Goal: Task Accomplishment & Management: Manage account settings

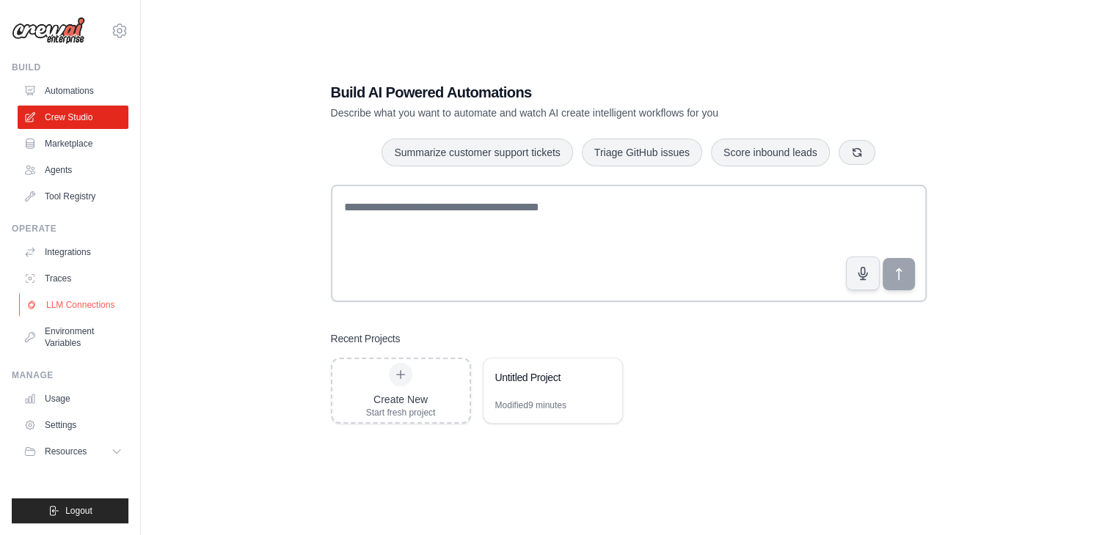
click at [82, 306] on link "LLM Connections" at bounding box center [74, 304] width 111 height 23
click at [74, 271] on link "Traces" at bounding box center [74, 278] width 111 height 23
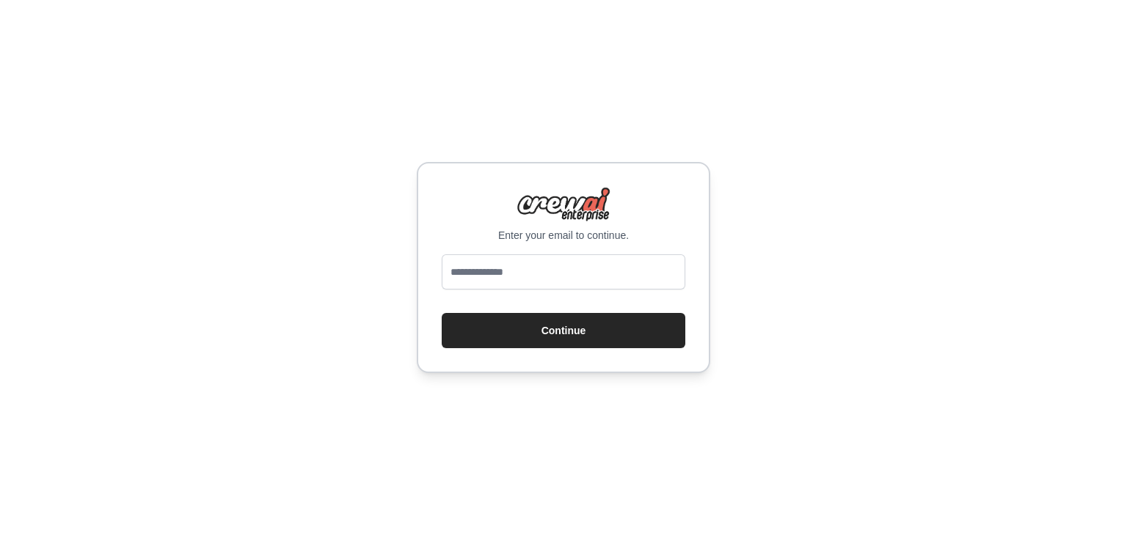
click at [81, 249] on div "Enter your email to continue. Continue" at bounding box center [563, 267] width 1127 height 535
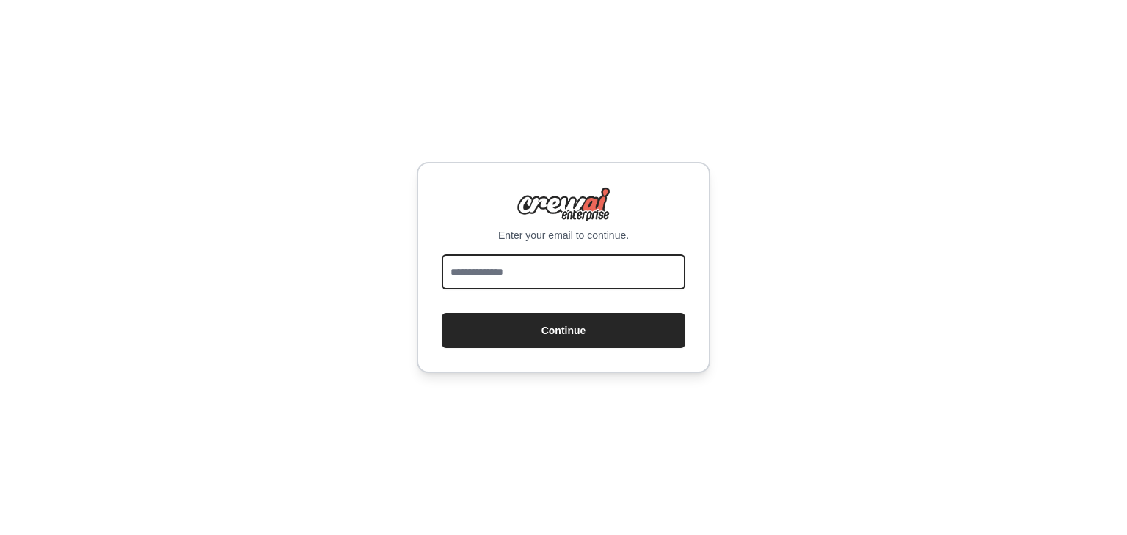
click at [515, 279] on input "email" at bounding box center [564, 272] width 244 height 35
type input "**********"
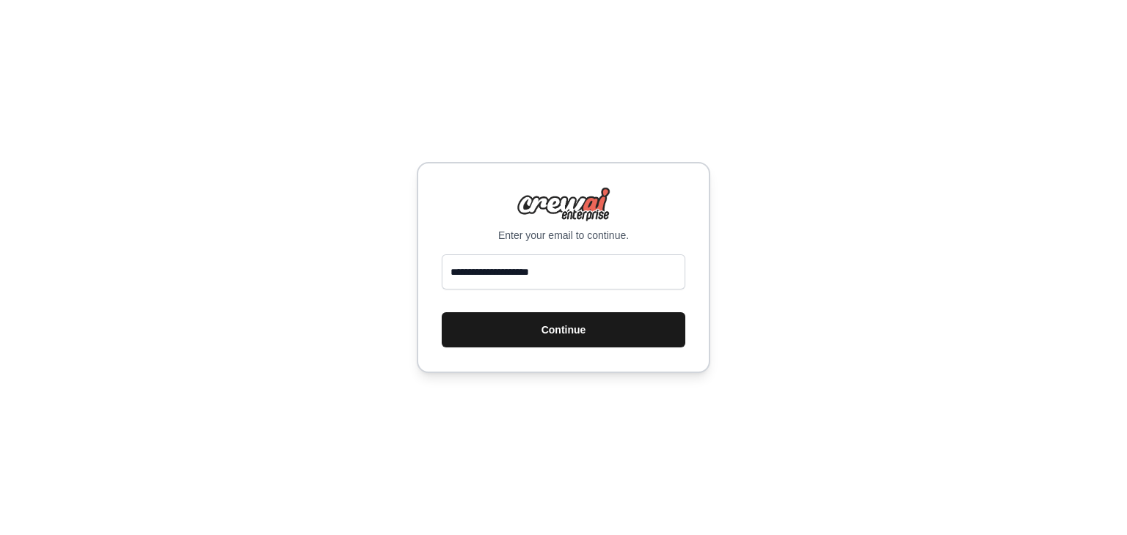
drag, startPoint x: 523, startPoint y: 288, endPoint x: 549, endPoint y: 329, distance: 49.4
click at [549, 329] on button "Continue" at bounding box center [564, 329] width 244 height 35
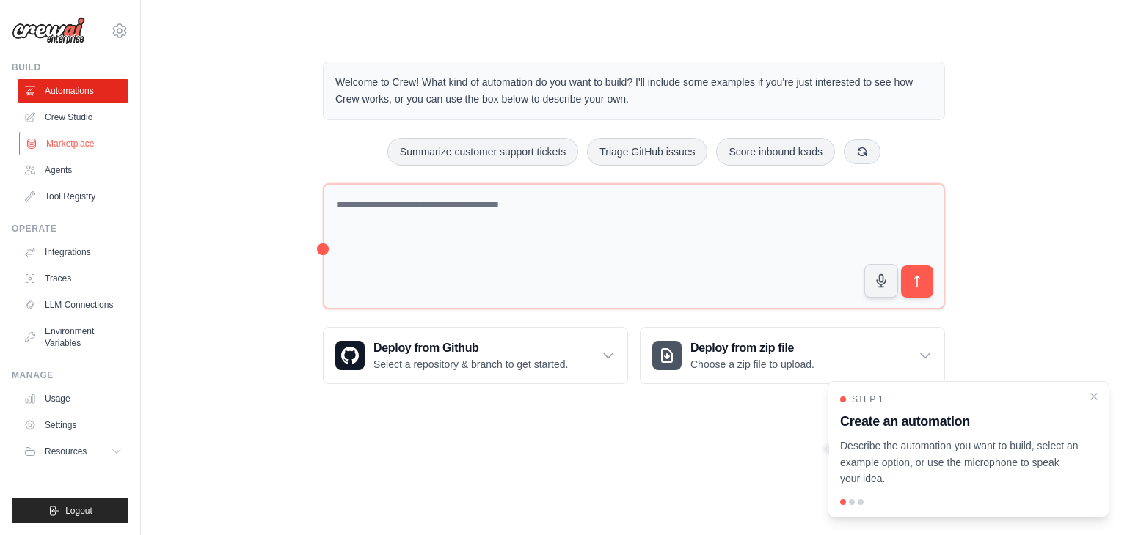
click at [103, 142] on link "Marketplace" at bounding box center [74, 143] width 111 height 23
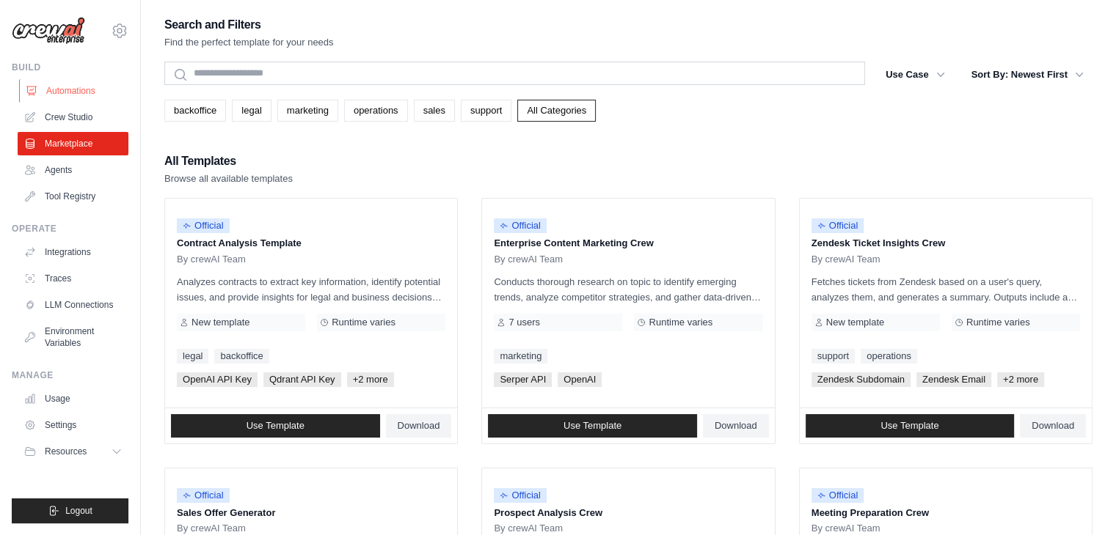
click at [41, 87] on link "Automations" at bounding box center [74, 90] width 111 height 23
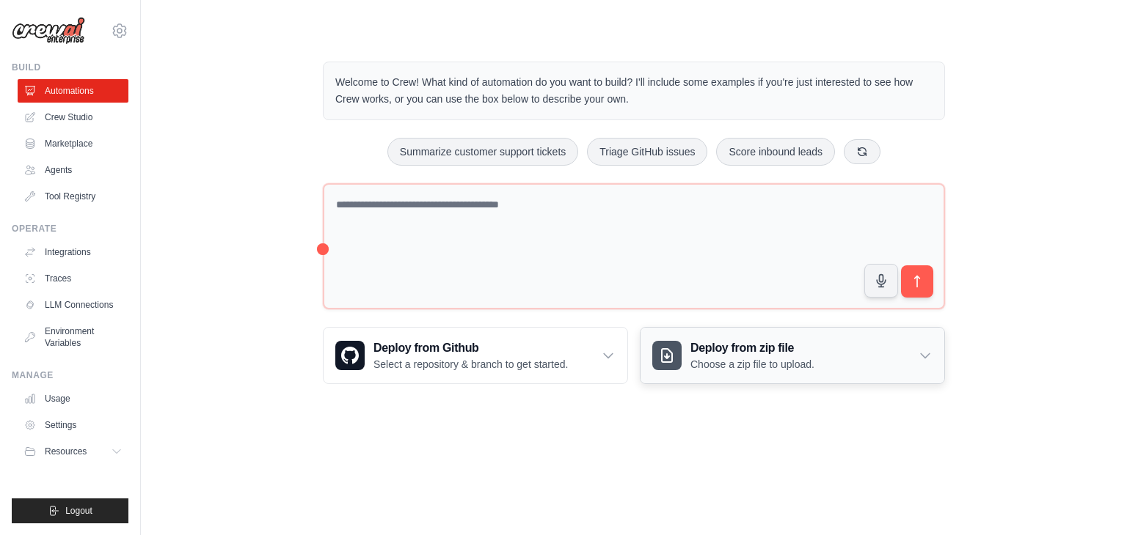
click at [821, 354] on div "Deploy from zip file Choose a zip file to upload." at bounding box center [792, 356] width 304 height 56
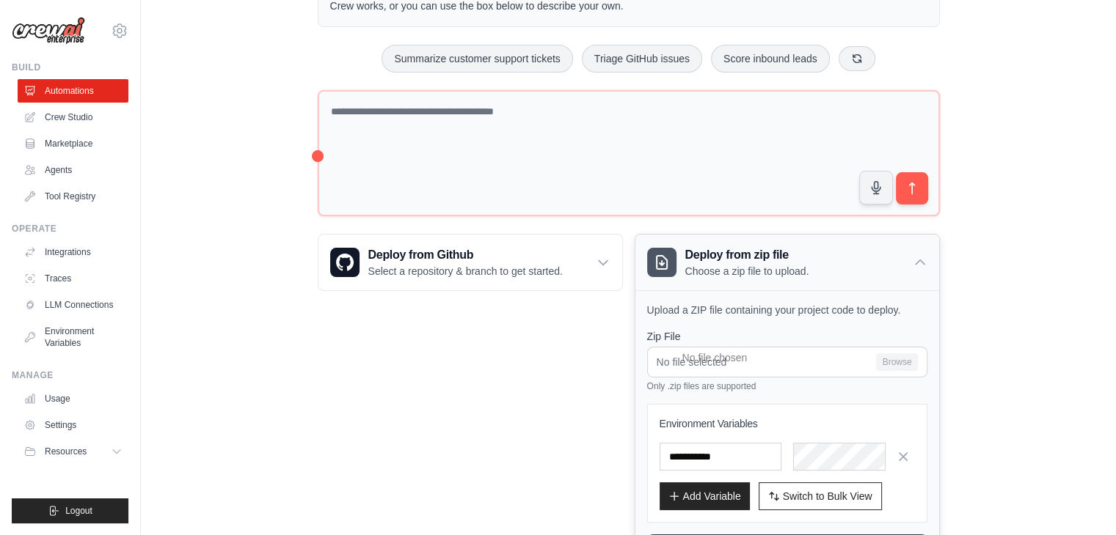
scroll to position [147, 0]
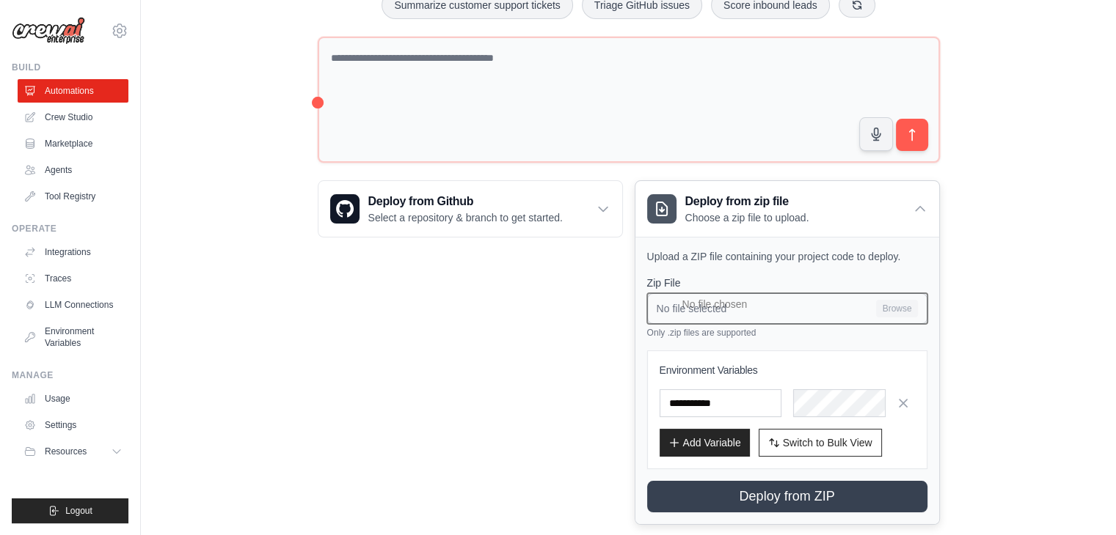
click at [802, 310] on input "No file selected Browse" at bounding box center [787, 308] width 280 height 31
type input "**********"
click at [880, 397] on div "Step 1 Create an automation Describe the automation you want to build, select a…" at bounding box center [958, 457] width 268 height 130
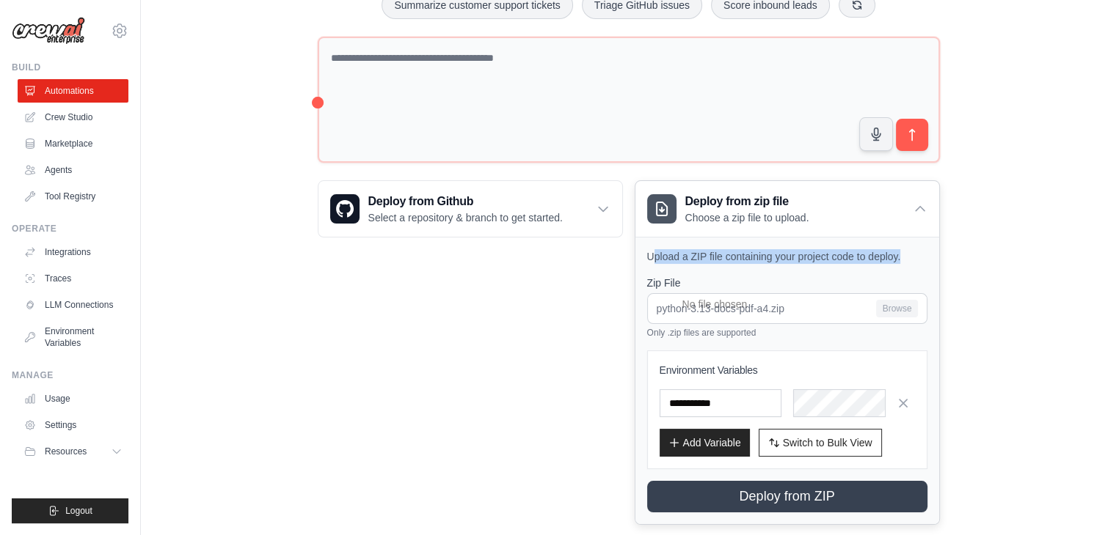
drag, startPoint x: 651, startPoint y: 247, endPoint x: 904, endPoint y: 249, distance: 253.0
click at [904, 249] on p "Upload a ZIP file containing your project code to deploy." at bounding box center [787, 256] width 280 height 15
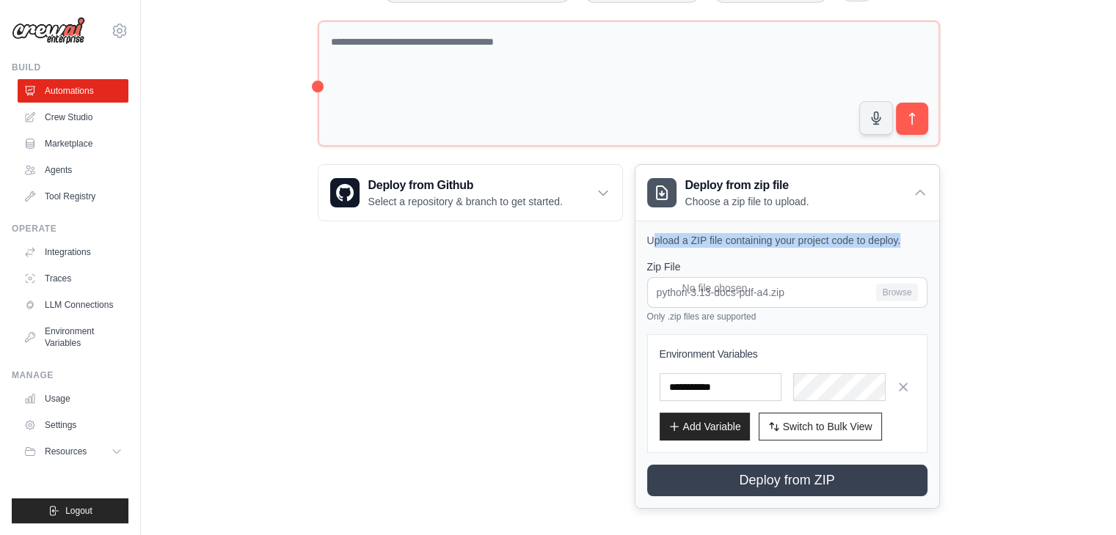
scroll to position [172, 0]
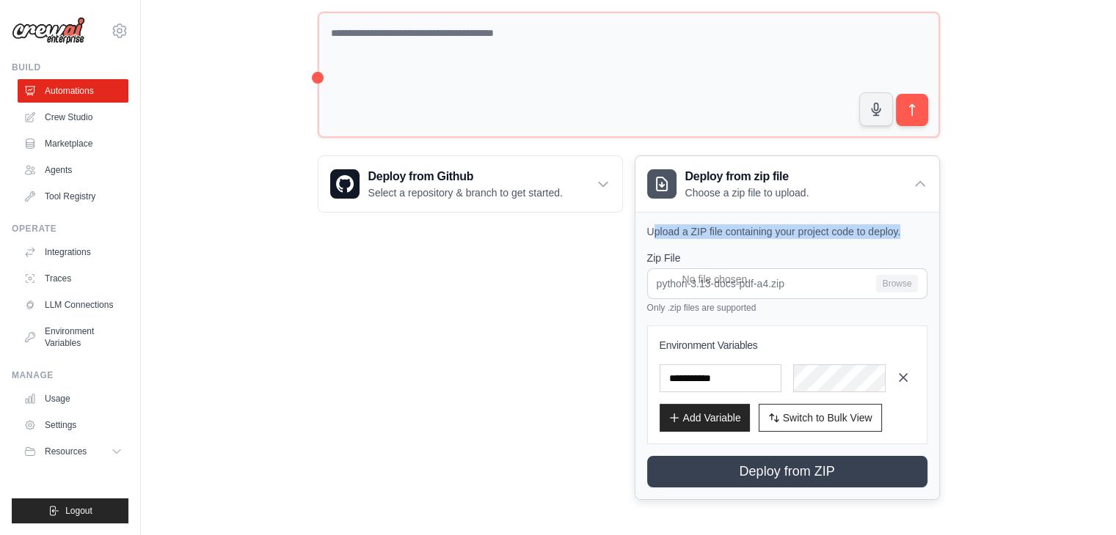
click at [908, 370] on icon "button" at bounding box center [903, 377] width 15 height 15
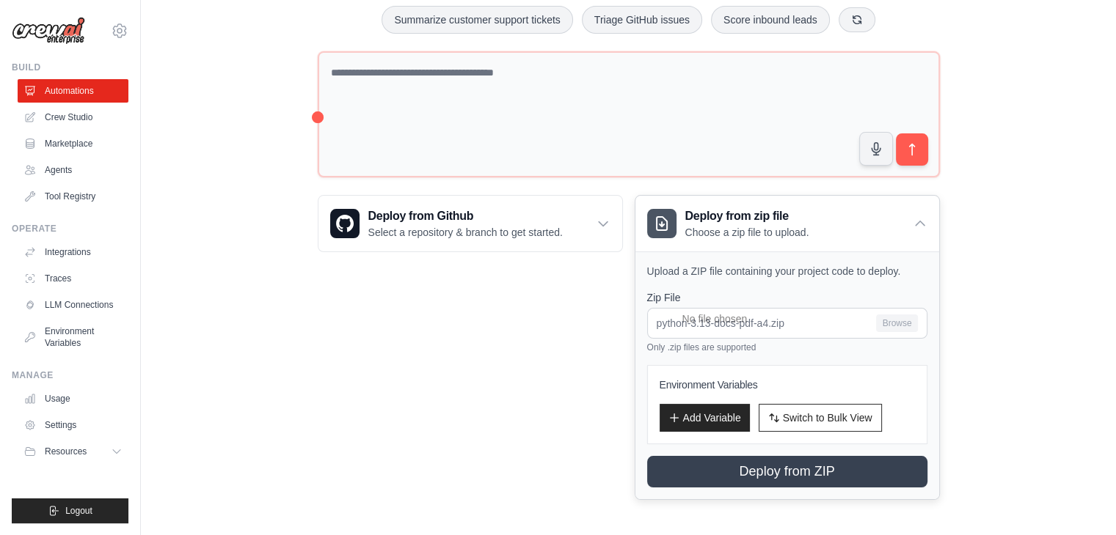
click at [969, 326] on div "Welcome to Crew! What kind of automation do you want to build? I'll include som…" at bounding box center [628, 215] width 928 height 618
click at [557, 220] on h3 "Deploy from Github" at bounding box center [465, 217] width 194 height 18
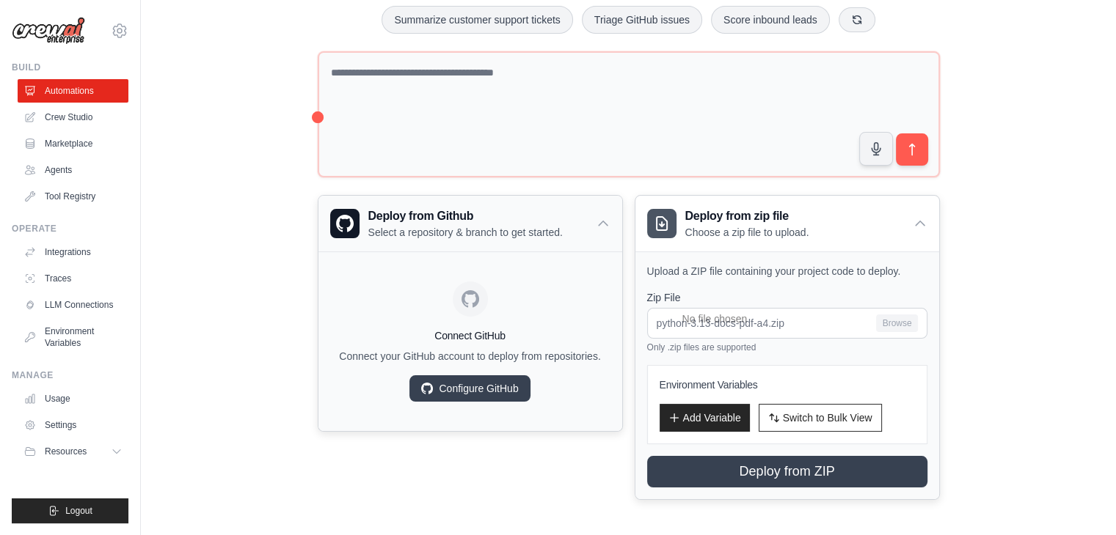
click at [557, 220] on h3 "Deploy from Github" at bounding box center [465, 217] width 194 height 18
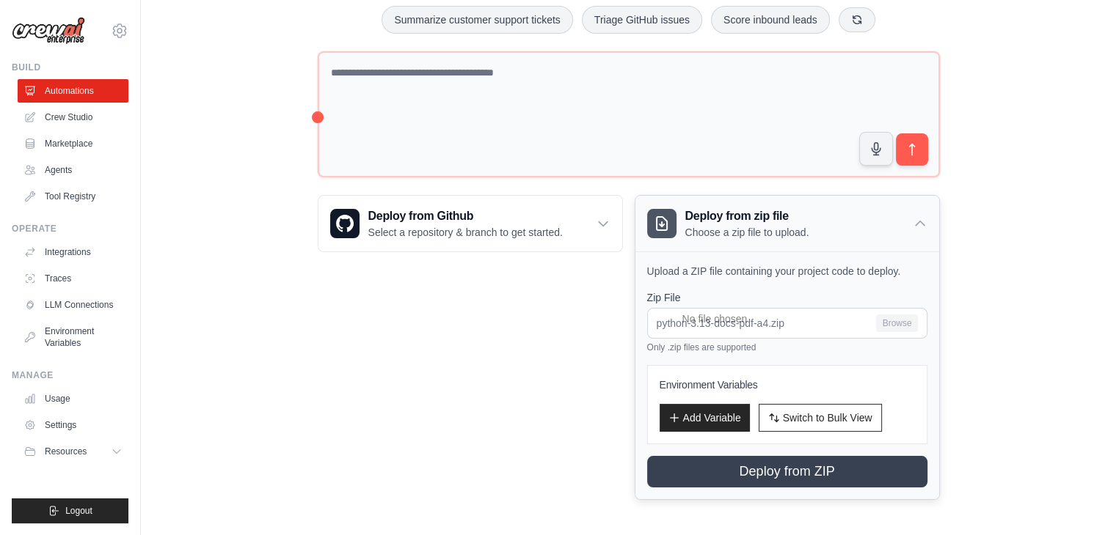
click at [907, 210] on div "Deploy from zip file Choose a zip file to upload." at bounding box center [787, 224] width 304 height 56
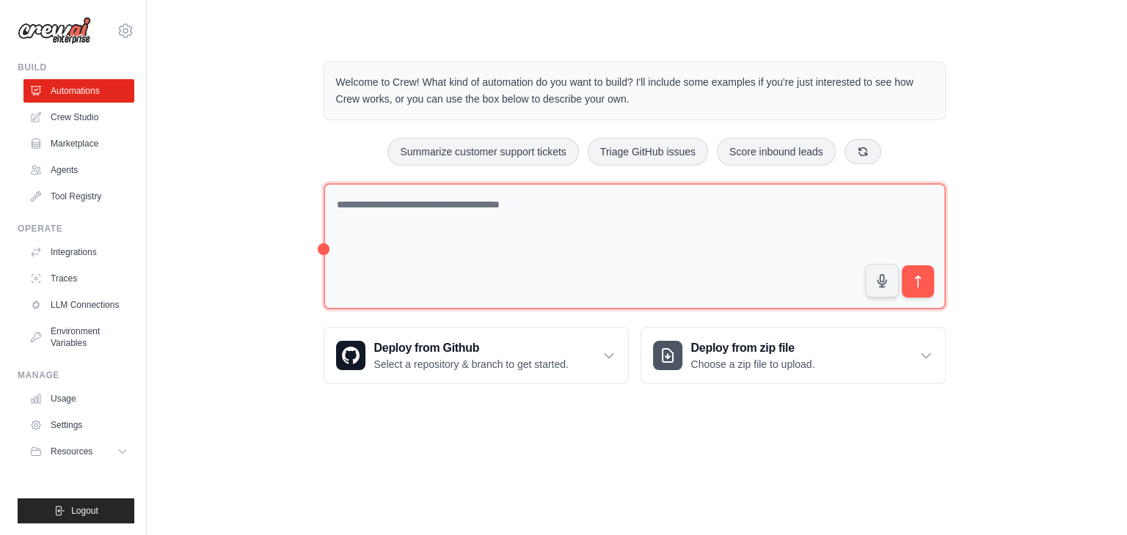
scroll to position [0, 0]
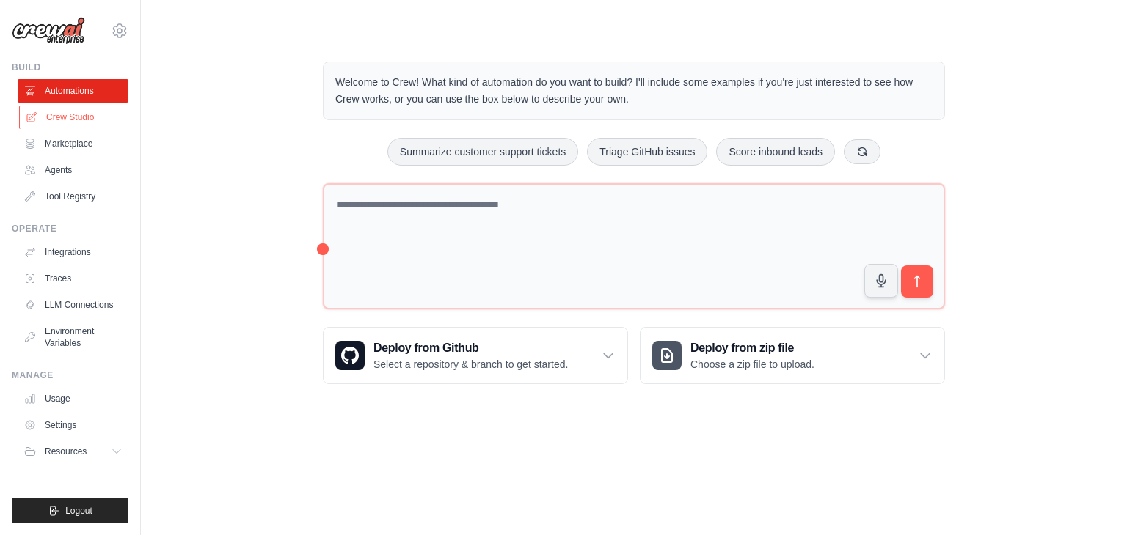
click at [65, 112] on link "Crew Studio" at bounding box center [74, 117] width 111 height 23
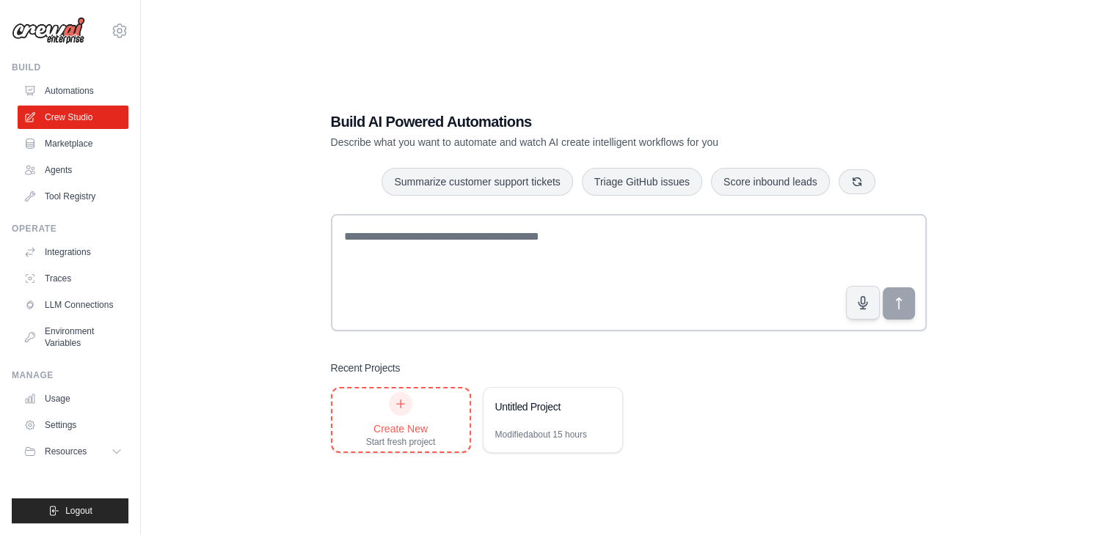
click at [392, 424] on div "Create New" at bounding box center [401, 429] width 70 height 15
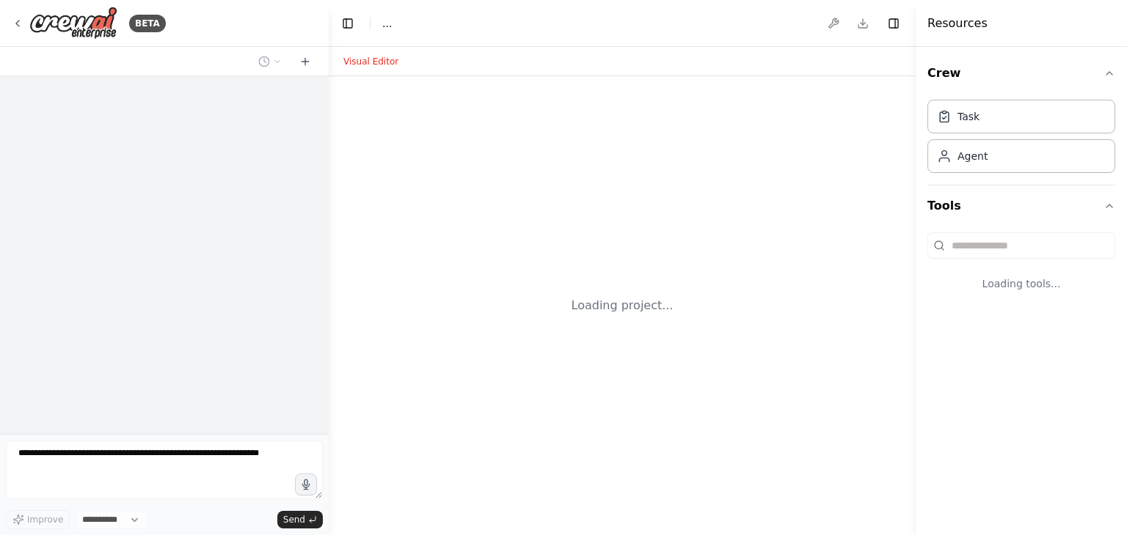
select select "****"
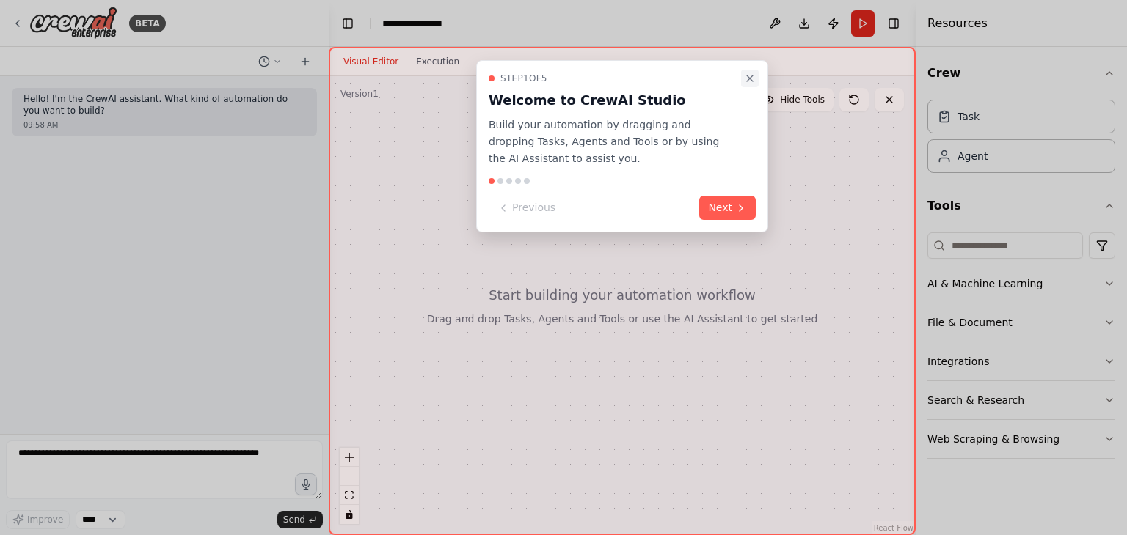
click at [754, 80] on icon "Close walkthrough" at bounding box center [750, 79] width 12 height 12
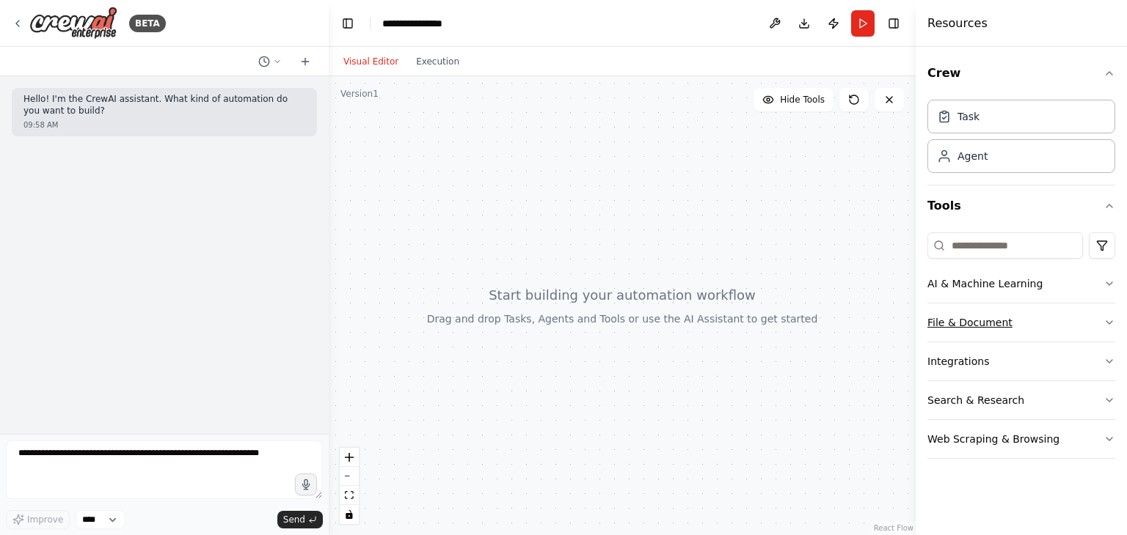
click at [1019, 318] on button "File & Document" at bounding box center [1021, 323] width 188 height 38
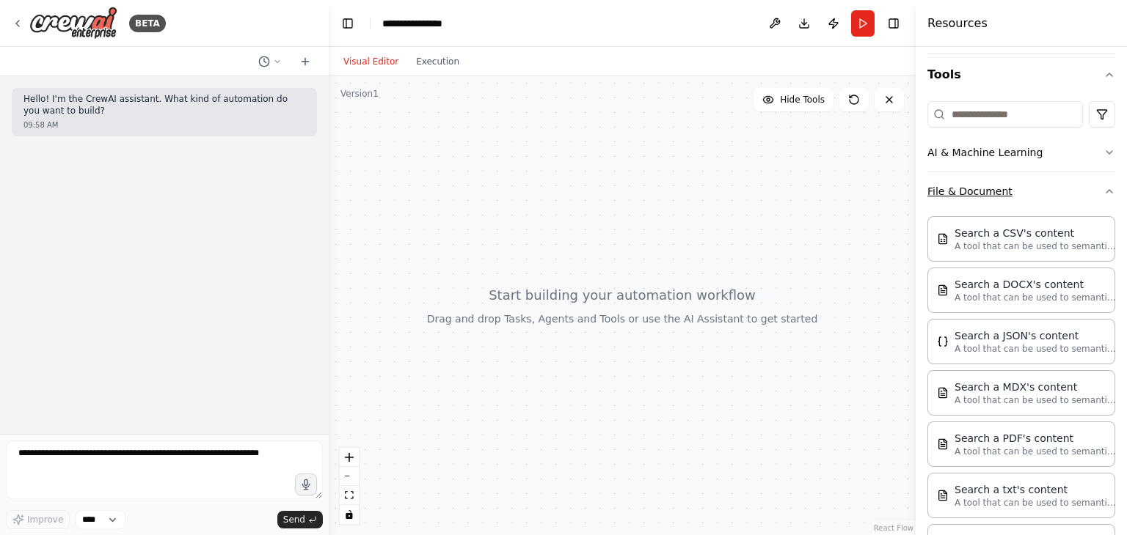
scroll to position [147, 0]
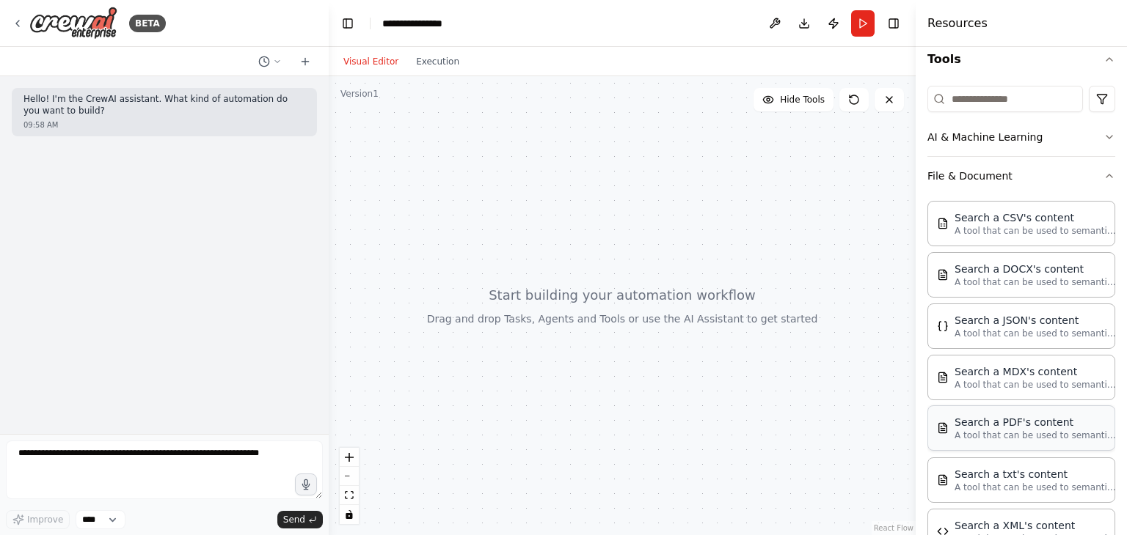
click at [1011, 426] on div "Search a PDF's content" at bounding box center [1034, 422] width 161 height 15
click at [442, 69] on button "Execution" at bounding box center [437, 62] width 61 height 18
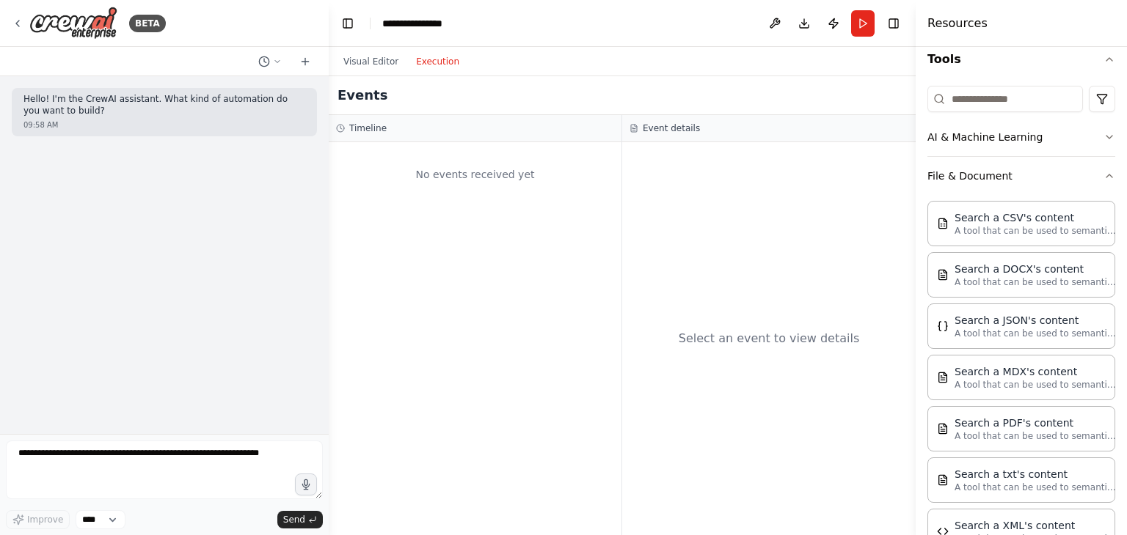
click at [904, 25] on header "**********" at bounding box center [622, 23] width 587 height 47
click at [897, 24] on button "Toggle Right Sidebar" at bounding box center [893, 23] width 21 height 21
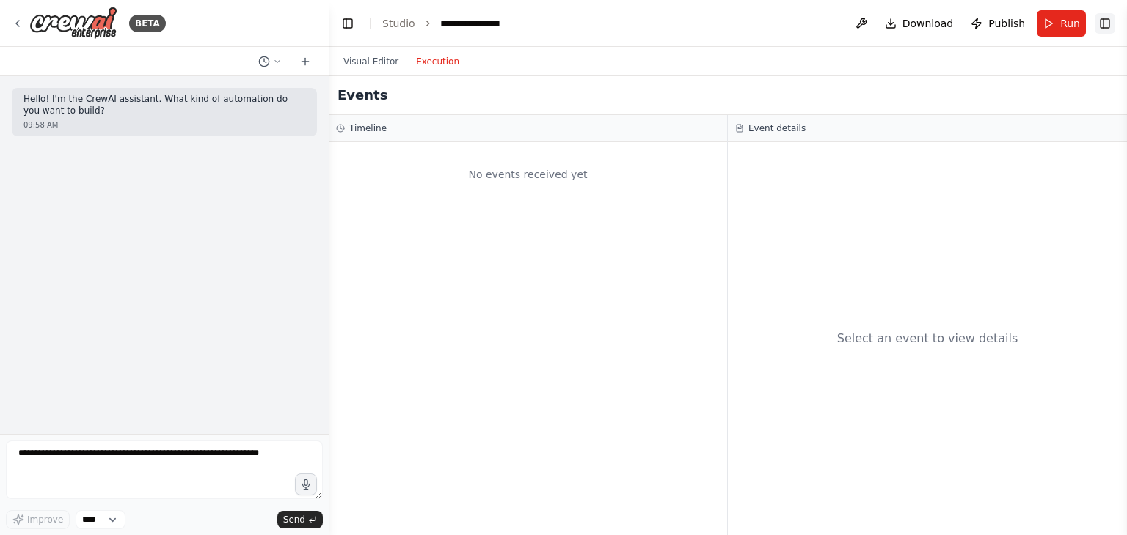
click at [1110, 29] on button "Toggle Right Sidebar" at bounding box center [1104, 23] width 21 height 21
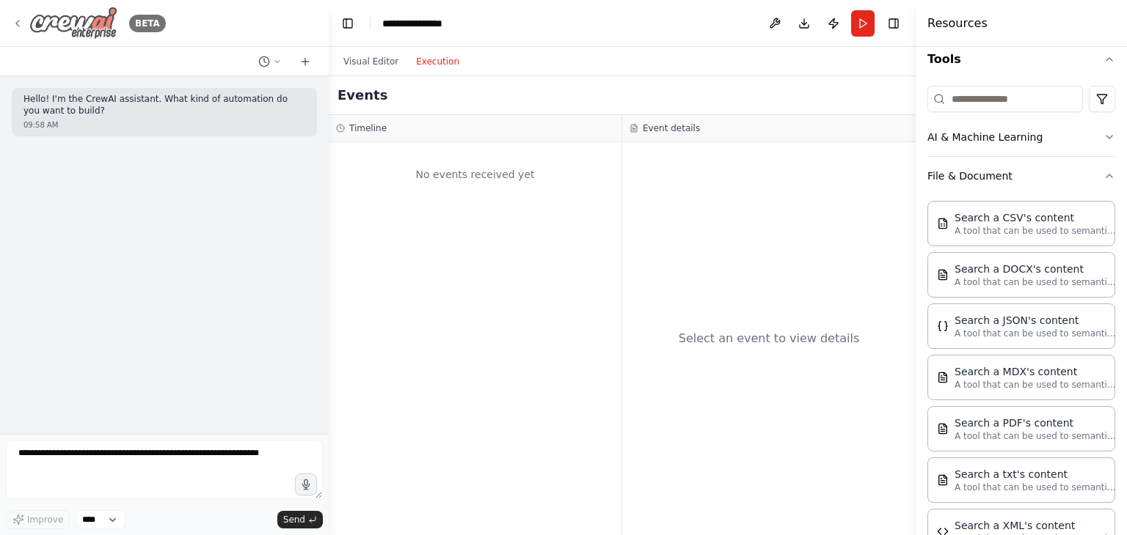
click at [14, 34] on div "BETA" at bounding box center [89, 23] width 154 height 33
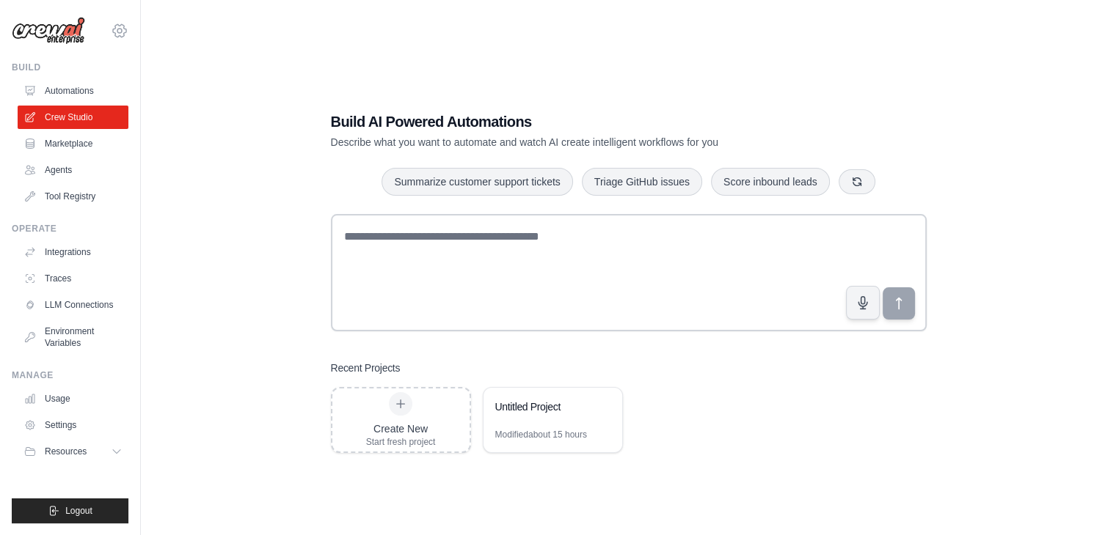
click at [120, 26] on icon at bounding box center [119, 30] width 13 height 12
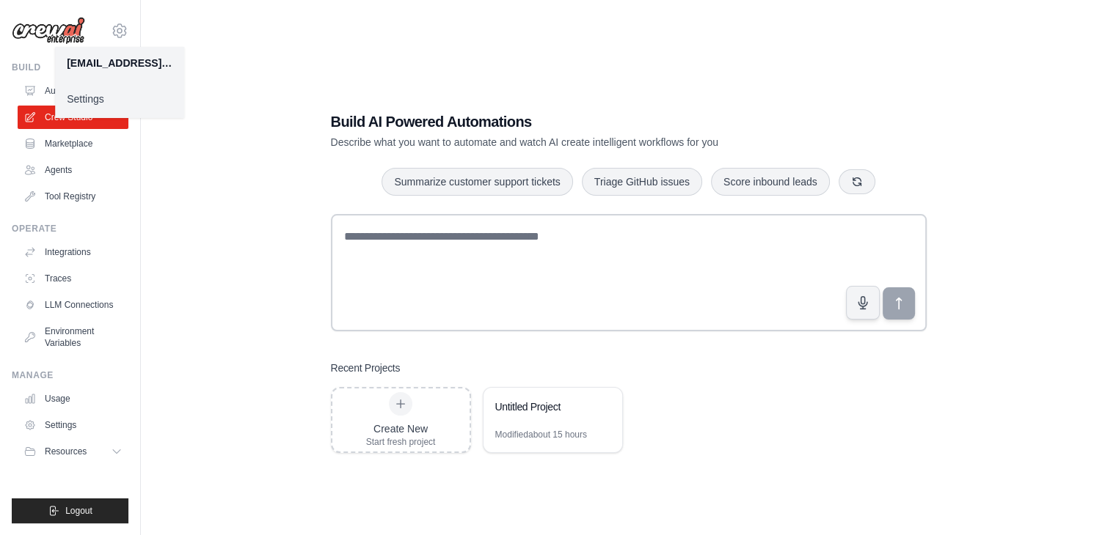
click at [106, 98] on link "Settings" at bounding box center [119, 99] width 129 height 26
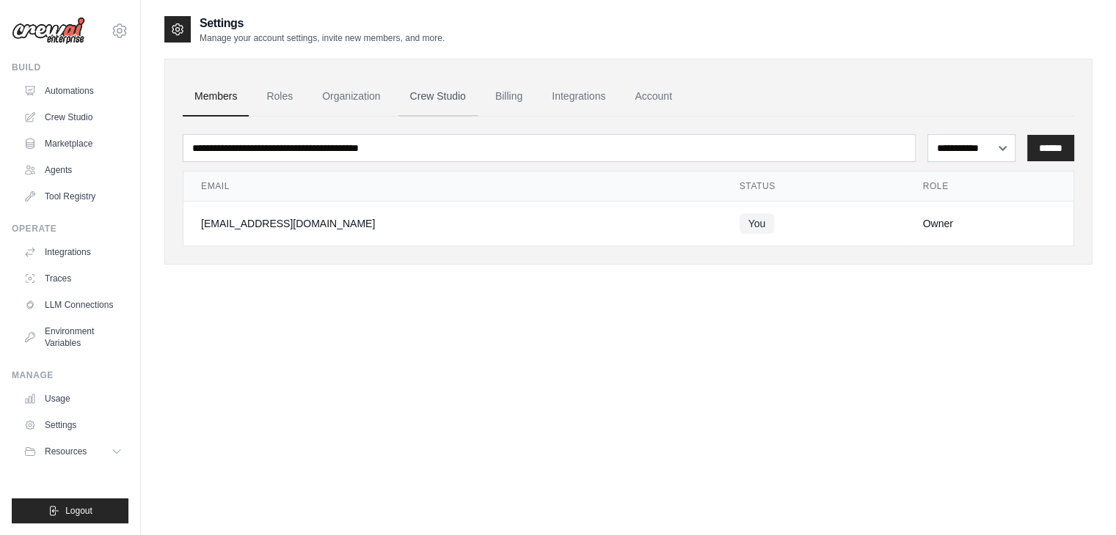
click at [450, 98] on link "Crew Studio" at bounding box center [437, 97] width 79 height 40
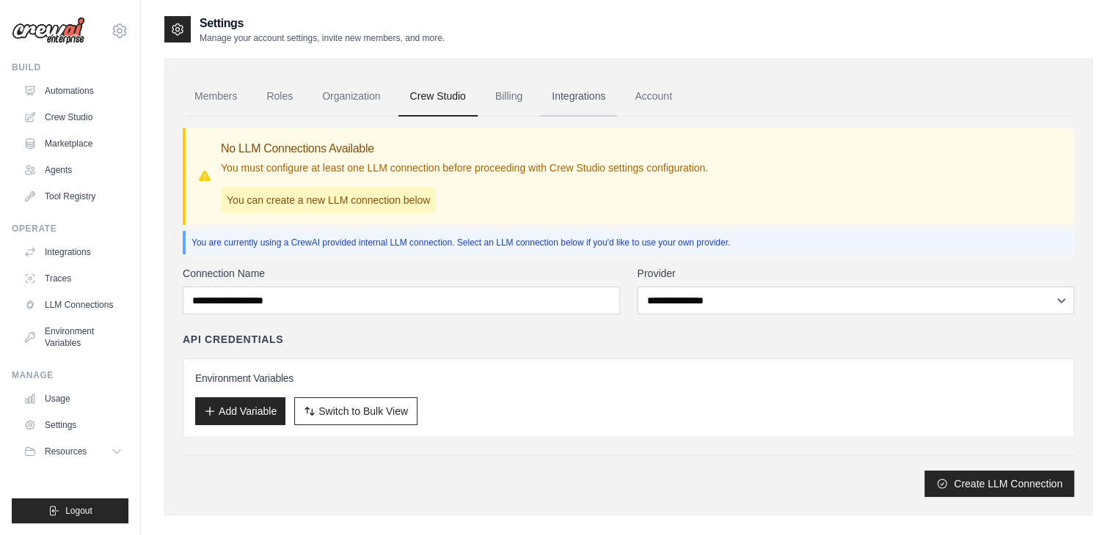
click at [562, 89] on link "Integrations" at bounding box center [578, 97] width 77 height 40
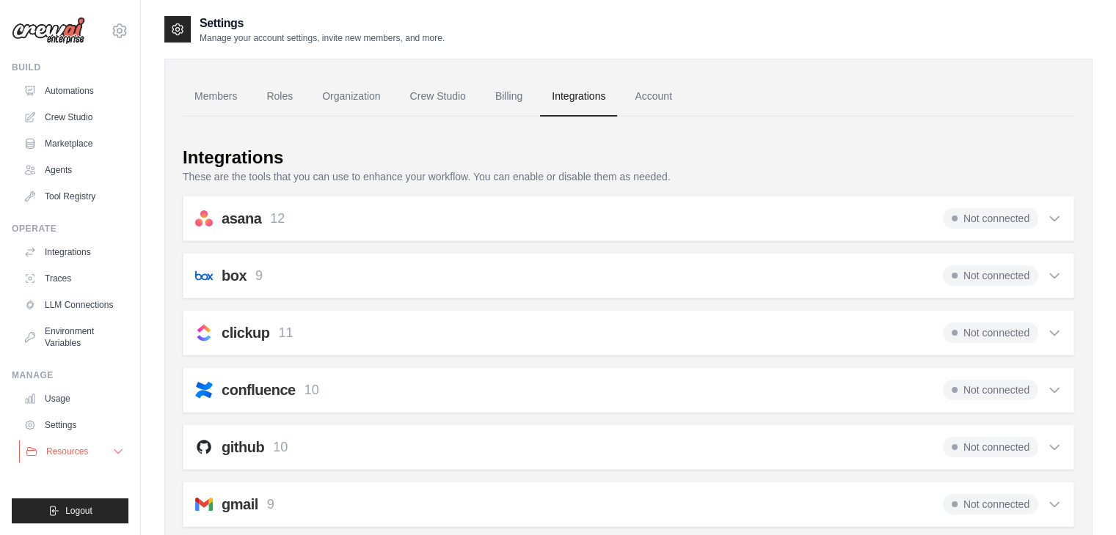
click at [62, 454] on span "Resources" at bounding box center [67, 452] width 42 height 12
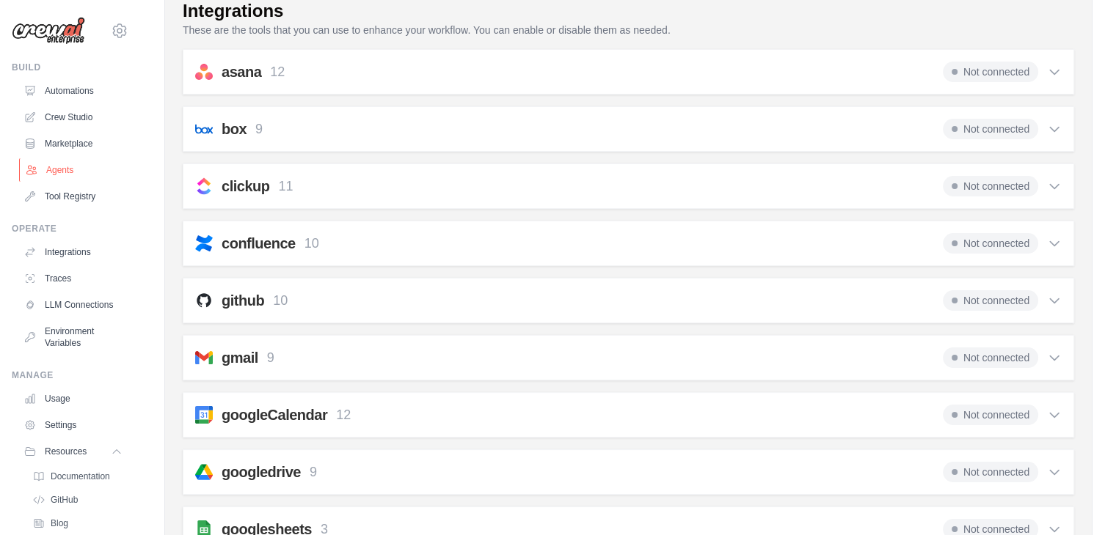
click at [63, 164] on link "Agents" at bounding box center [74, 169] width 111 height 23
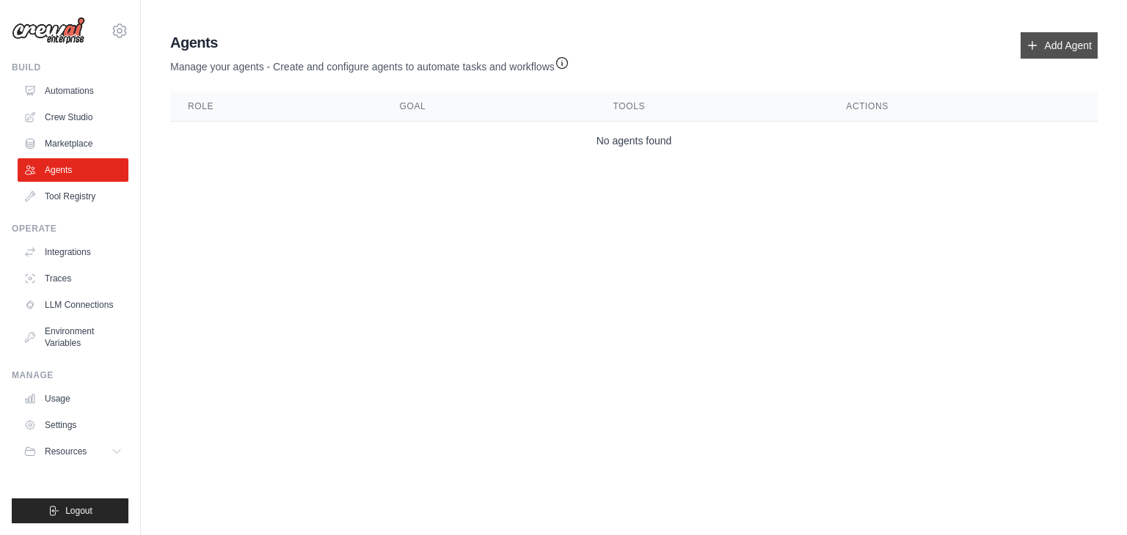
click at [1028, 54] on link "Add Agent" at bounding box center [1058, 45] width 77 height 26
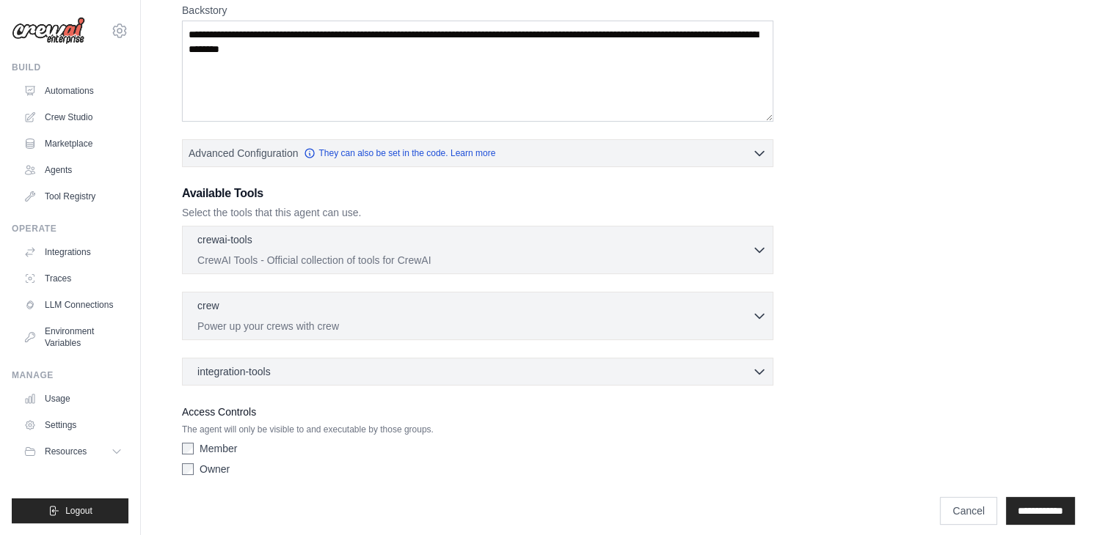
scroll to position [249, 0]
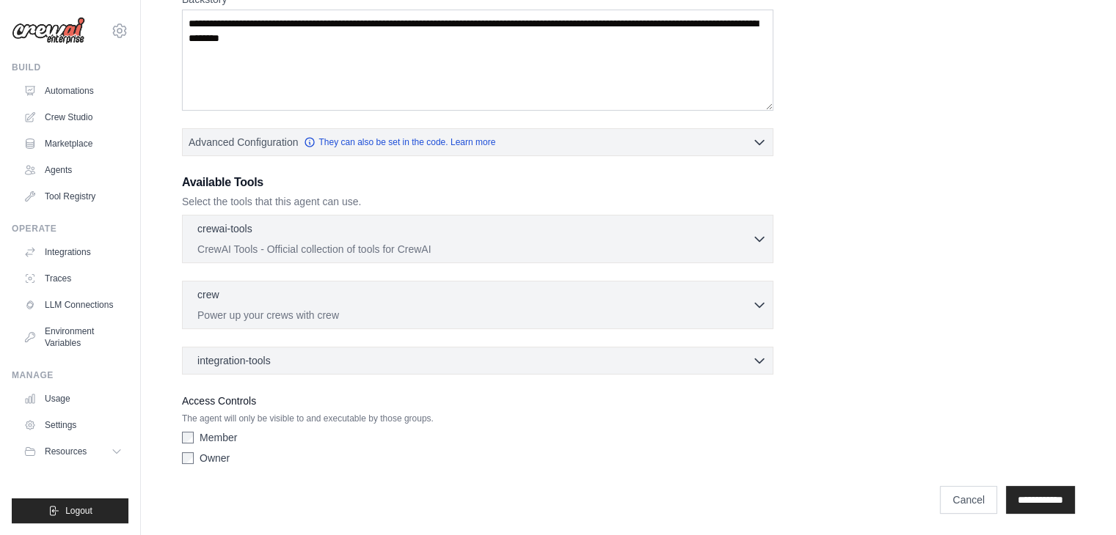
click at [197, 431] on div "Member" at bounding box center [477, 438] width 591 height 15
click at [188, 443] on div "Member Owner" at bounding box center [477, 451] width 591 height 41
click at [185, 444] on div "Member Owner" at bounding box center [477, 451] width 591 height 41
click at [188, 443] on div "Member Owner" at bounding box center [477, 451] width 591 height 41
click at [1023, 502] on input "**********" at bounding box center [1040, 500] width 69 height 28
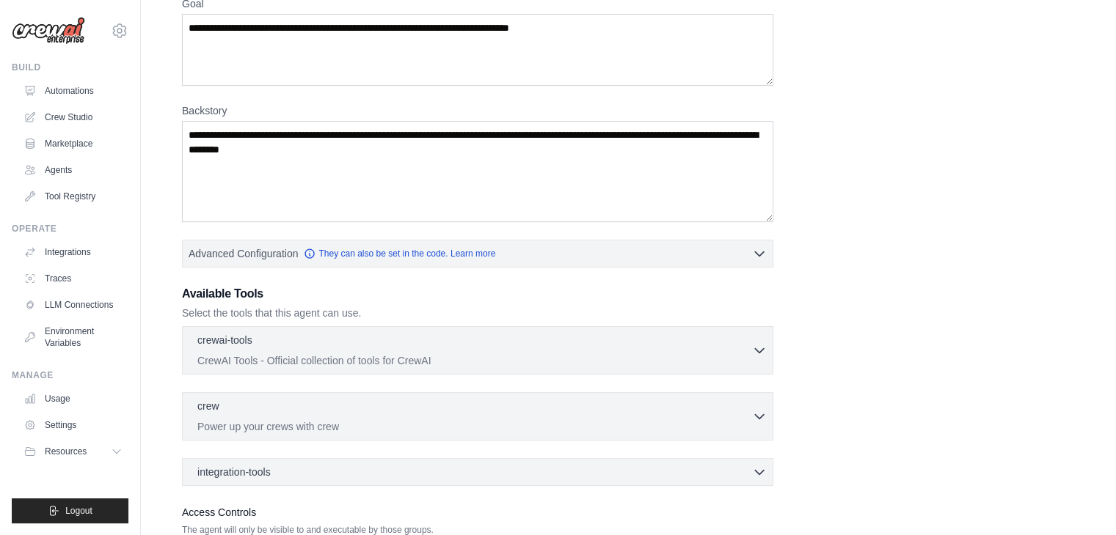
scroll to position [0, 0]
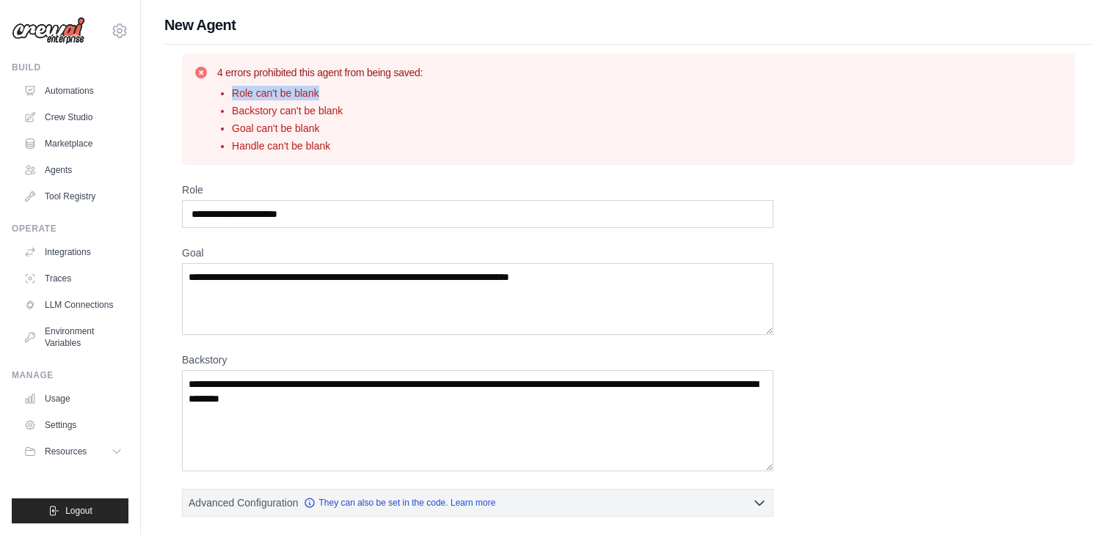
drag, startPoint x: 232, startPoint y: 88, endPoint x: 370, endPoint y: 88, distance: 137.9
click at [370, 88] on li "Role can't be blank" at bounding box center [327, 93] width 191 height 15
click at [212, 246] on label "Goal" at bounding box center [477, 253] width 591 height 15
click at [212, 263] on textarea "Goal" at bounding box center [477, 299] width 591 height 72
click at [326, 216] on input "Role" at bounding box center [477, 214] width 591 height 28
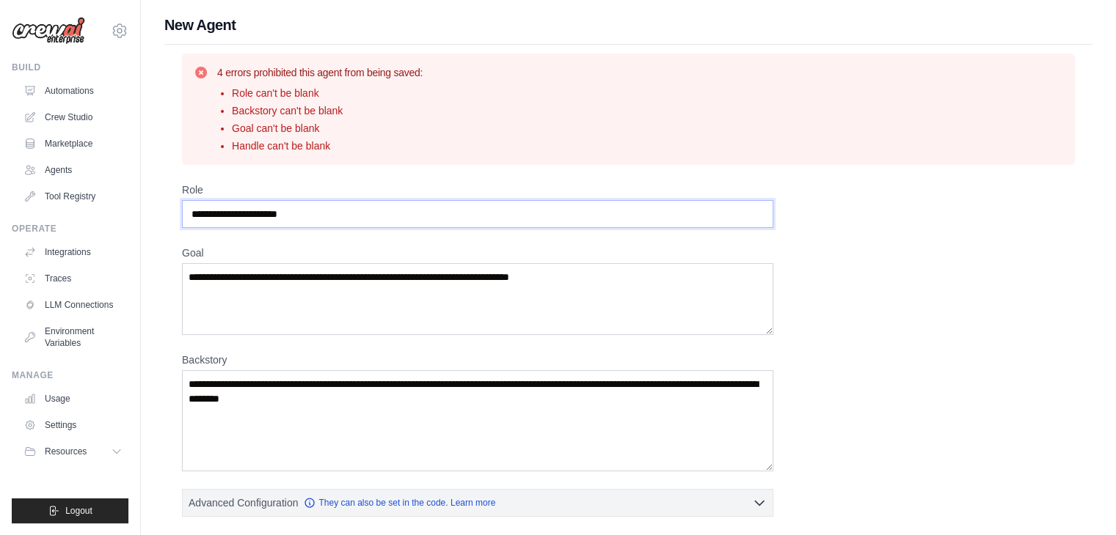
drag, startPoint x: 326, startPoint y: 216, endPoint x: 314, endPoint y: 215, distance: 11.8
click at [314, 215] on input "Role" at bounding box center [477, 214] width 591 height 28
click at [311, 215] on input "Role" at bounding box center [477, 214] width 591 height 28
type input "*"
click at [311, 215] on input "Role" at bounding box center [477, 214] width 591 height 28
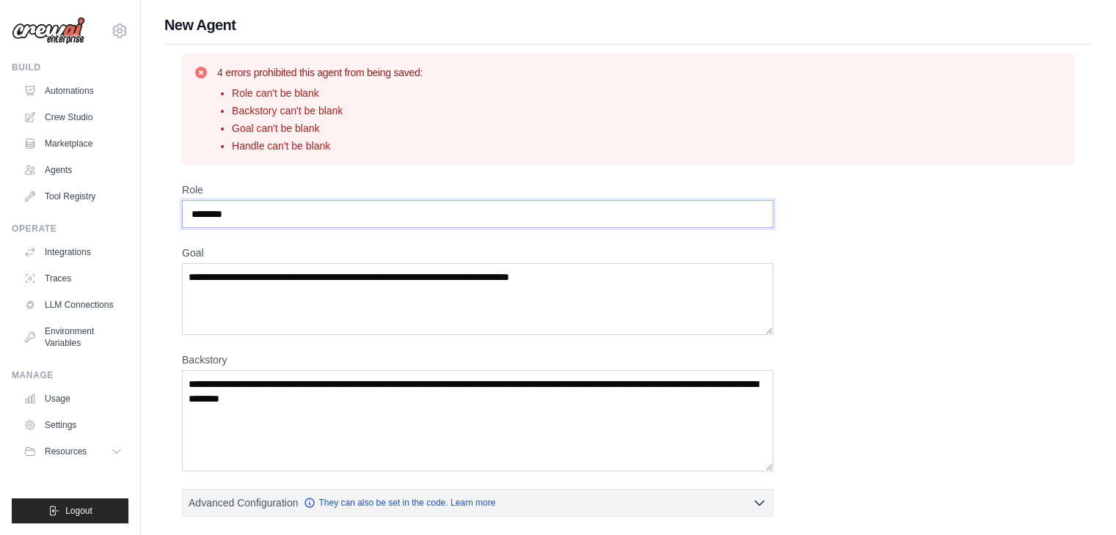
type input "********"
click at [265, 282] on textarea "Goal" at bounding box center [477, 299] width 591 height 72
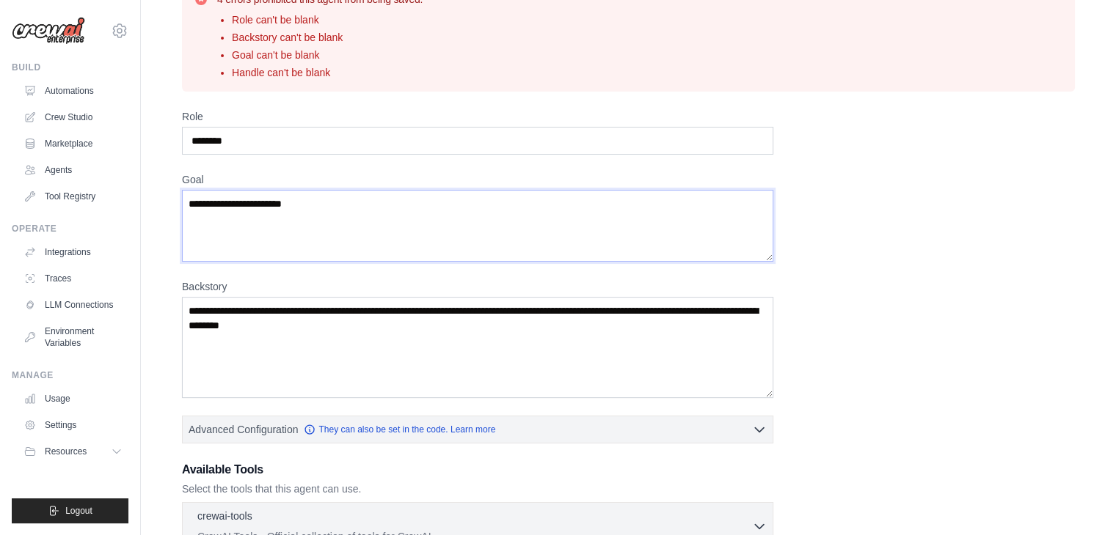
scroll to position [220, 0]
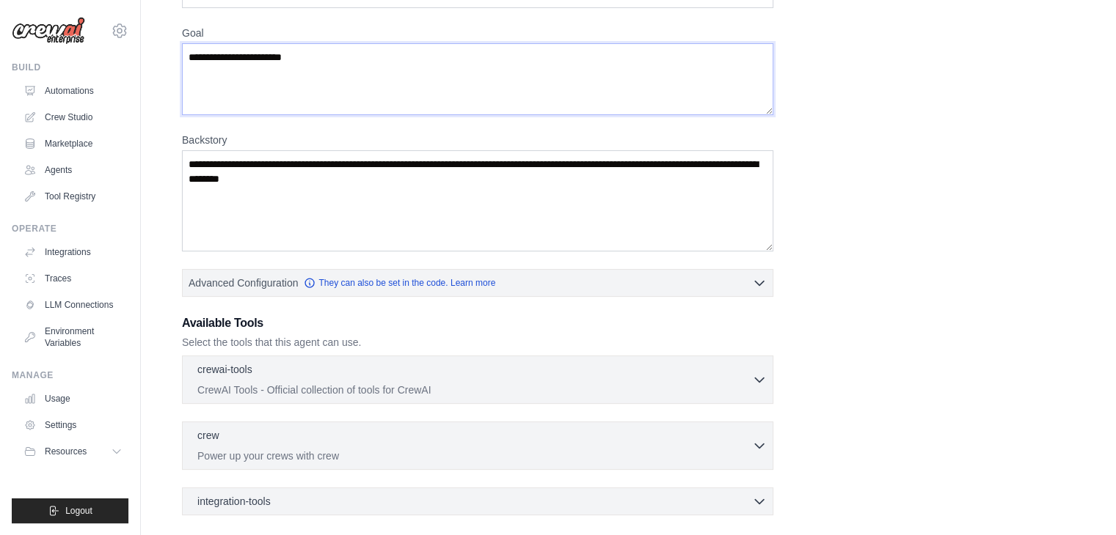
type textarea "**********"
click at [403, 177] on textarea "Backstory" at bounding box center [477, 200] width 591 height 101
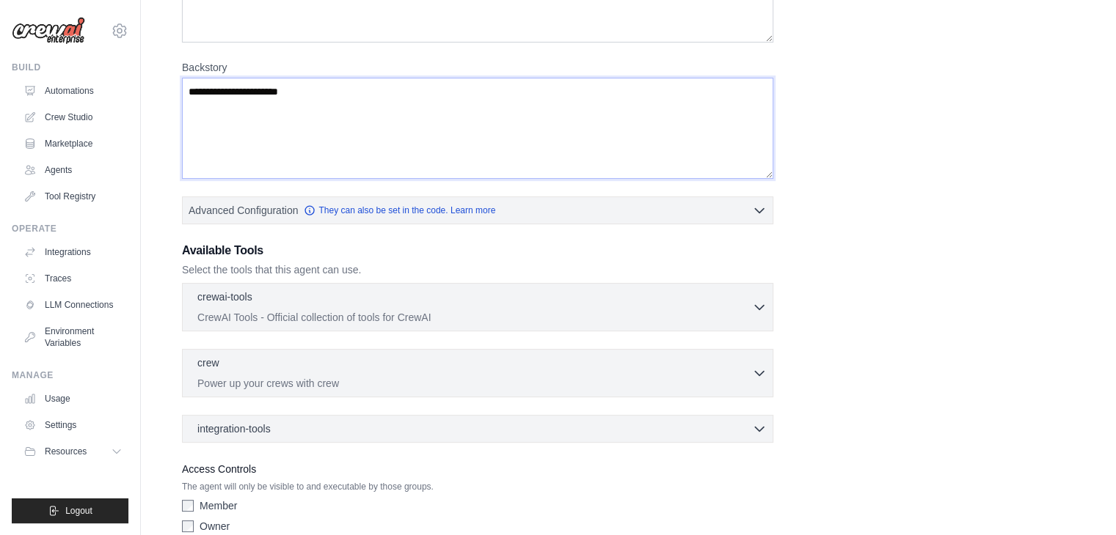
scroll to position [361, 0]
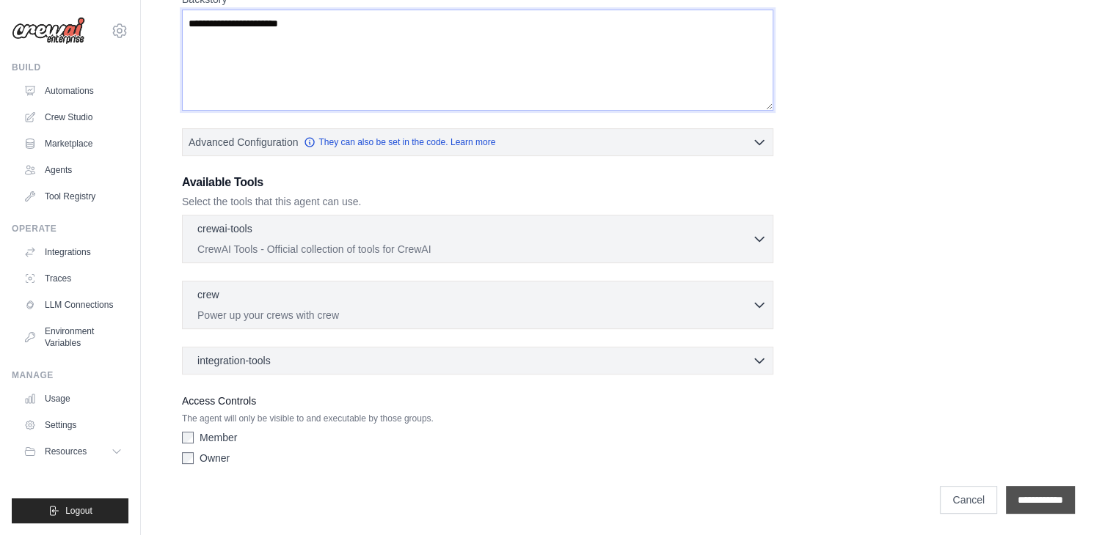
type textarea "**********"
click at [1066, 497] on input "**********" at bounding box center [1040, 500] width 69 height 28
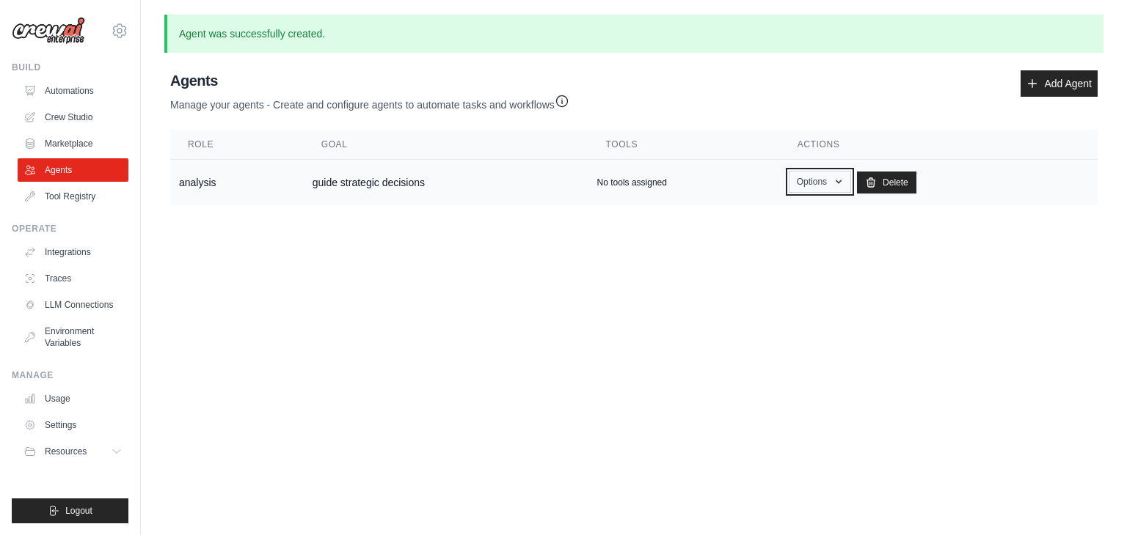
click at [828, 178] on button "Options" at bounding box center [819, 182] width 62 height 22
click at [630, 187] on p "No tools assigned" at bounding box center [632, 183] width 70 height 12
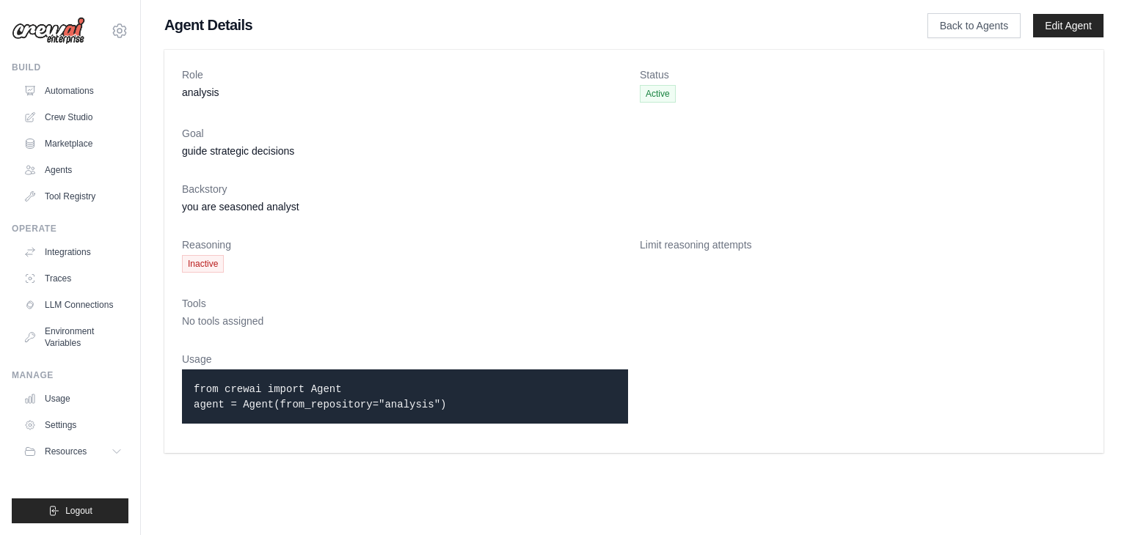
drag, startPoint x: 346, startPoint y: 403, endPoint x: 475, endPoint y: 403, distance: 128.4
click at [472, 403] on p "from crewai import Agent agent = Agent(from_repository="analysis")" at bounding box center [405, 396] width 422 height 31
click at [981, 34] on link "Back to Agents" at bounding box center [973, 25] width 93 height 25
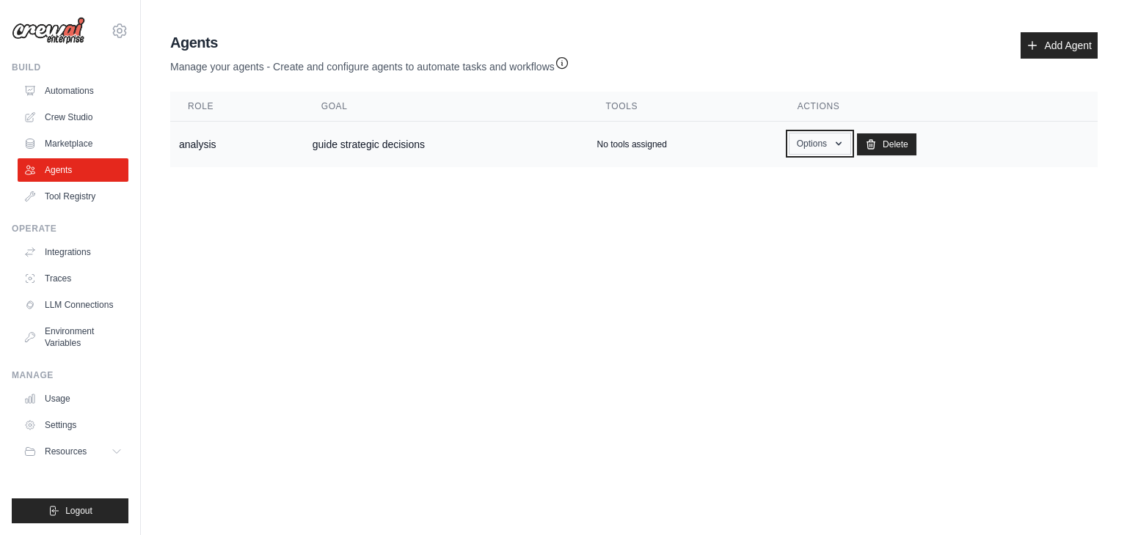
click at [845, 142] on button "Options" at bounding box center [819, 144] width 62 height 22
click at [786, 199] on link "Edit" at bounding box center [798, 204] width 106 height 26
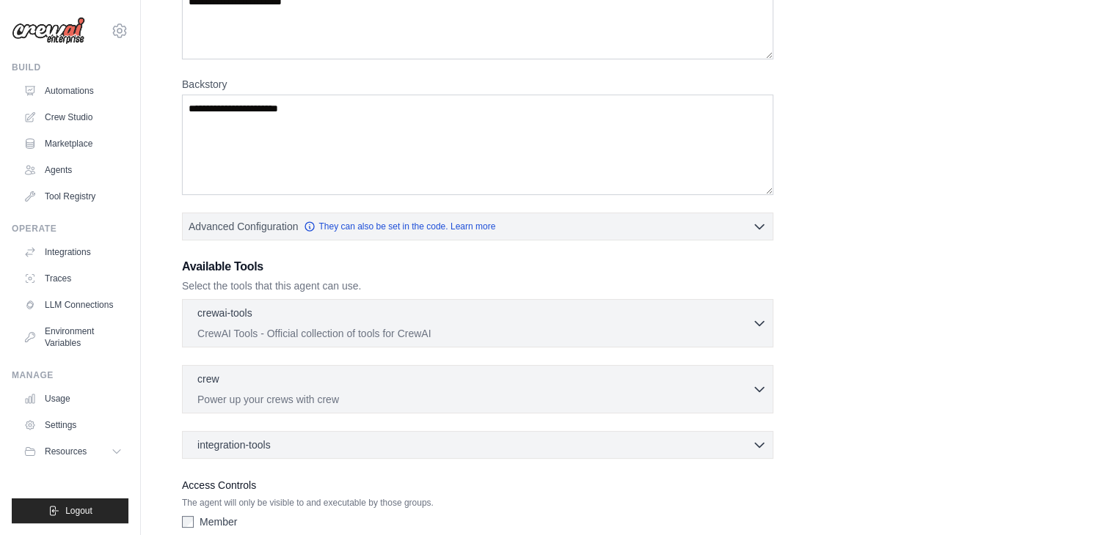
scroll to position [290, 0]
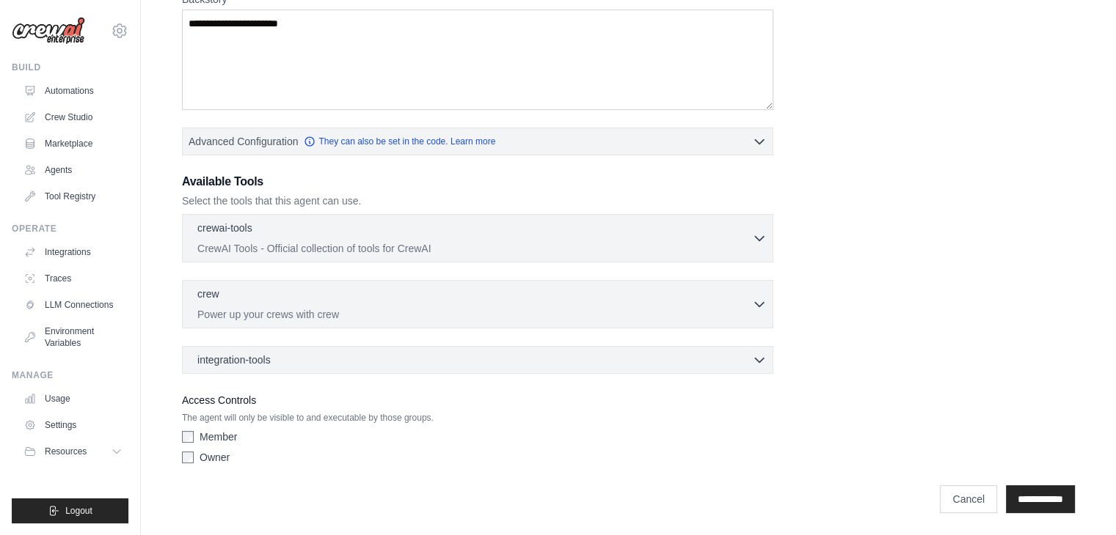
click at [537, 265] on div "crewai-tools 0 selected CrewAI Tools - Official collection of tools for CrewAI" at bounding box center [477, 294] width 591 height 160
click at [790, 230] on div "**********" at bounding box center [628, 146] width 893 height 649
click at [748, 233] on div "crewai-tools 0 selected" at bounding box center [474, 229] width 554 height 18
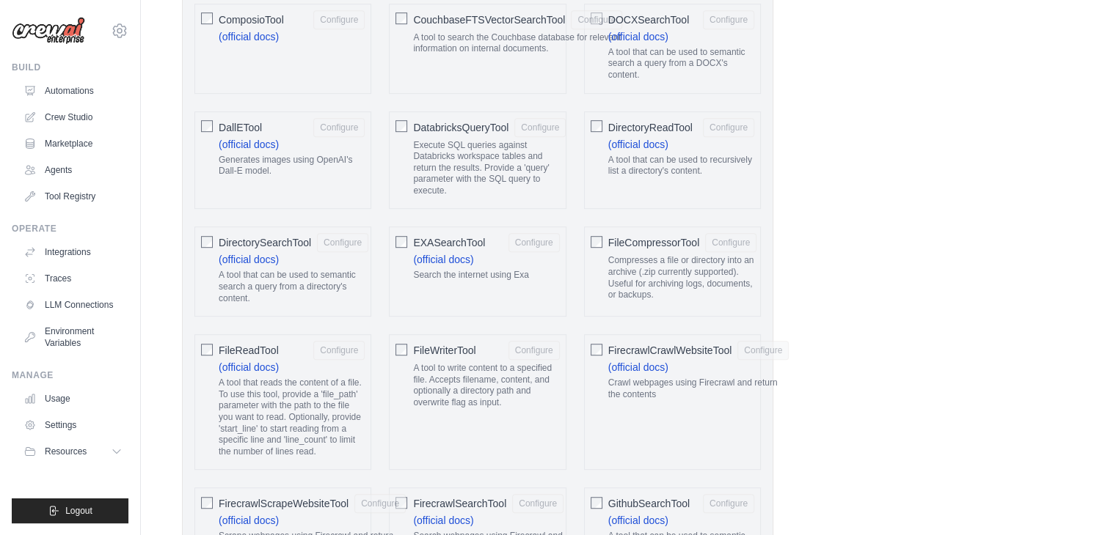
scroll to position [1024, 0]
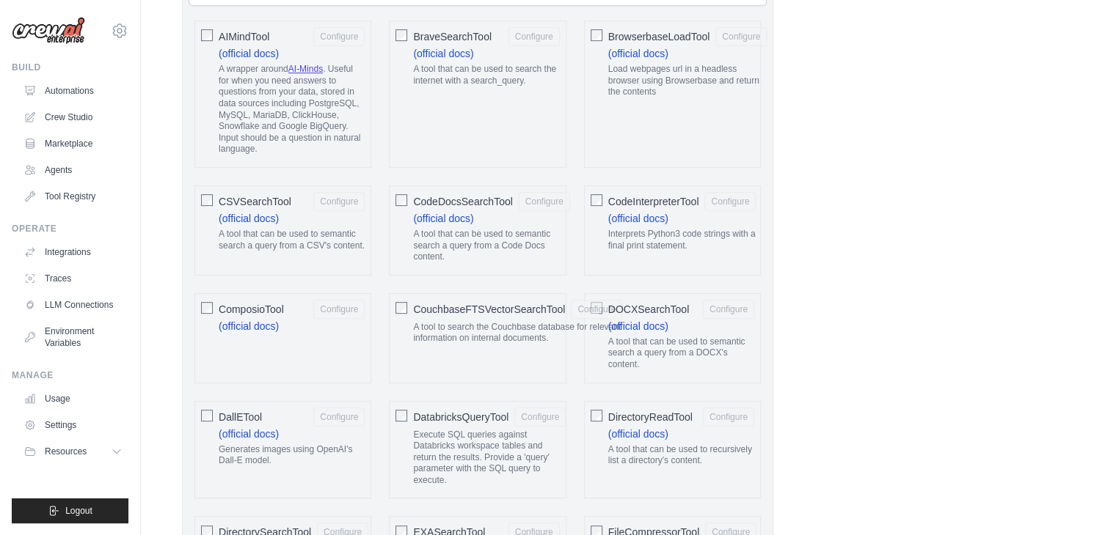
scroll to position [290, 0]
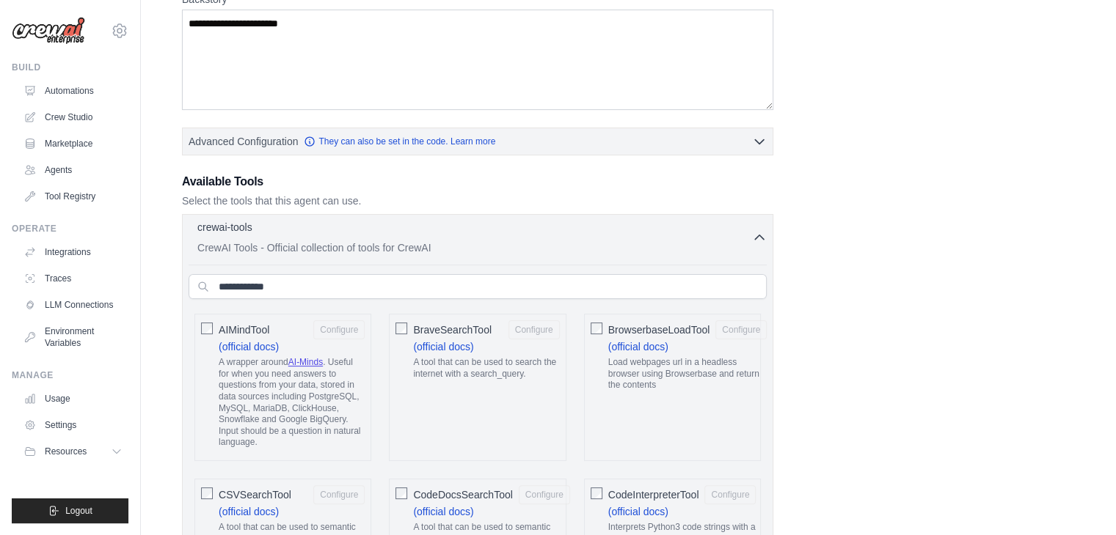
click at [717, 243] on p "CrewAI Tools - Official collection of tools for CrewAI" at bounding box center [474, 248] width 554 height 15
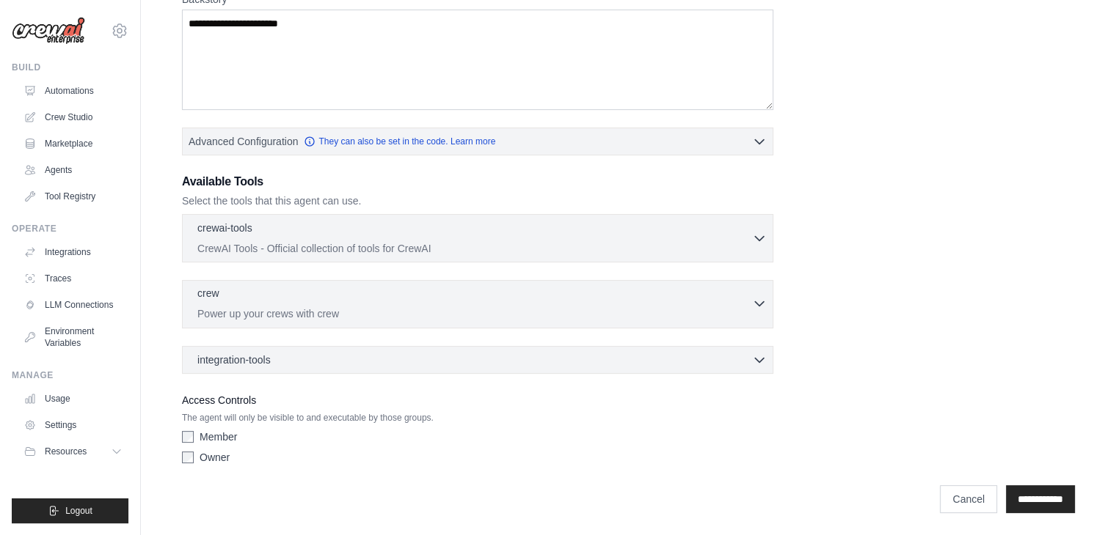
click at [499, 299] on div "crew 0 selected" at bounding box center [474, 295] width 554 height 18
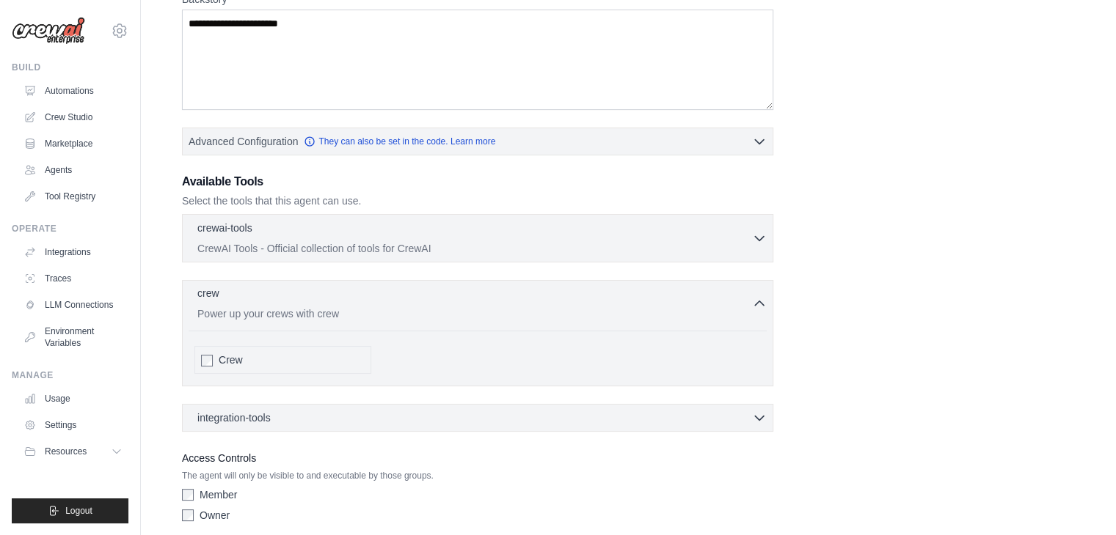
click at [499, 299] on div "crew 0 selected" at bounding box center [474, 295] width 554 height 18
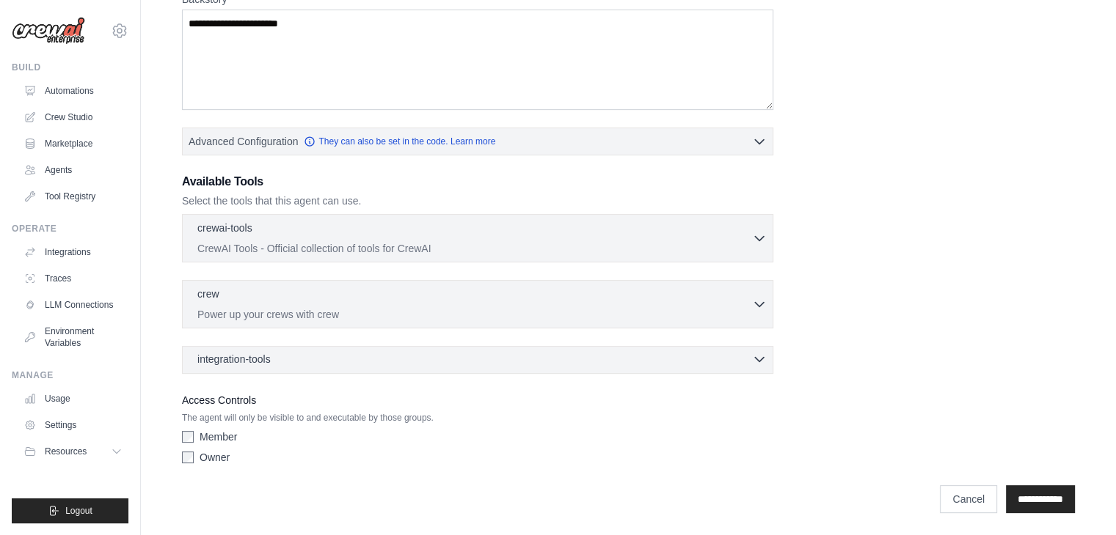
click at [464, 357] on div "integration-tools 0 selected" at bounding box center [481, 359] width 569 height 15
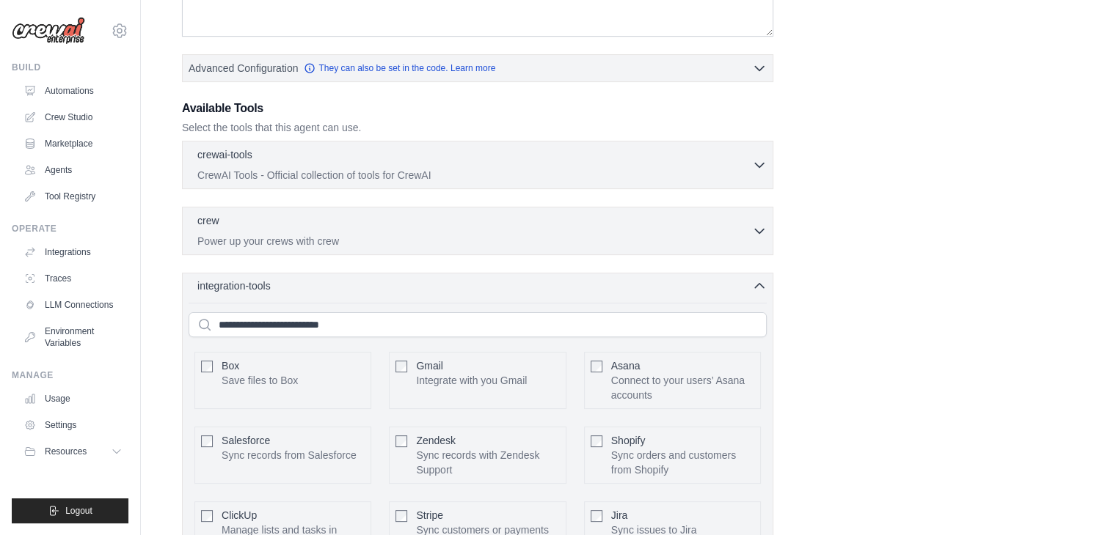
click at [436, 288] on div "integration-tools 0 selected" at bounding box center [481, 286] width 569 height 15
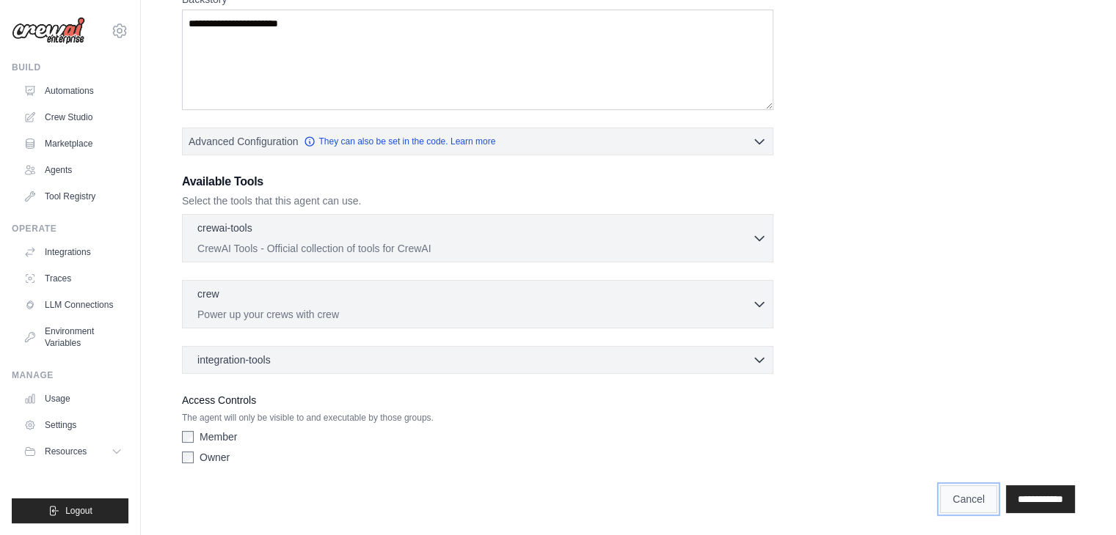
click at [965, 502] on link "Cancel" at bounding box center [968, 500] width 57 height 28
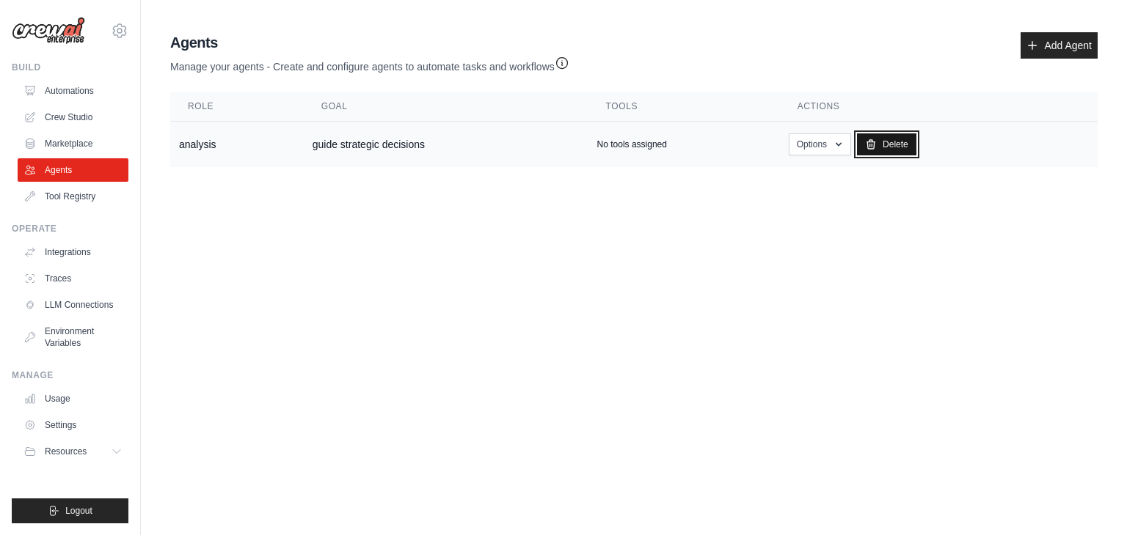
click at [891, 147] on link "Delete" at bounding box center [886, 144] width 59 height 22
click at [882, 142] on link "Delete" at bounding box center [886, 144] width 59 height 22
